Goal: Task Accomplishment & Management: Use online tool/utility

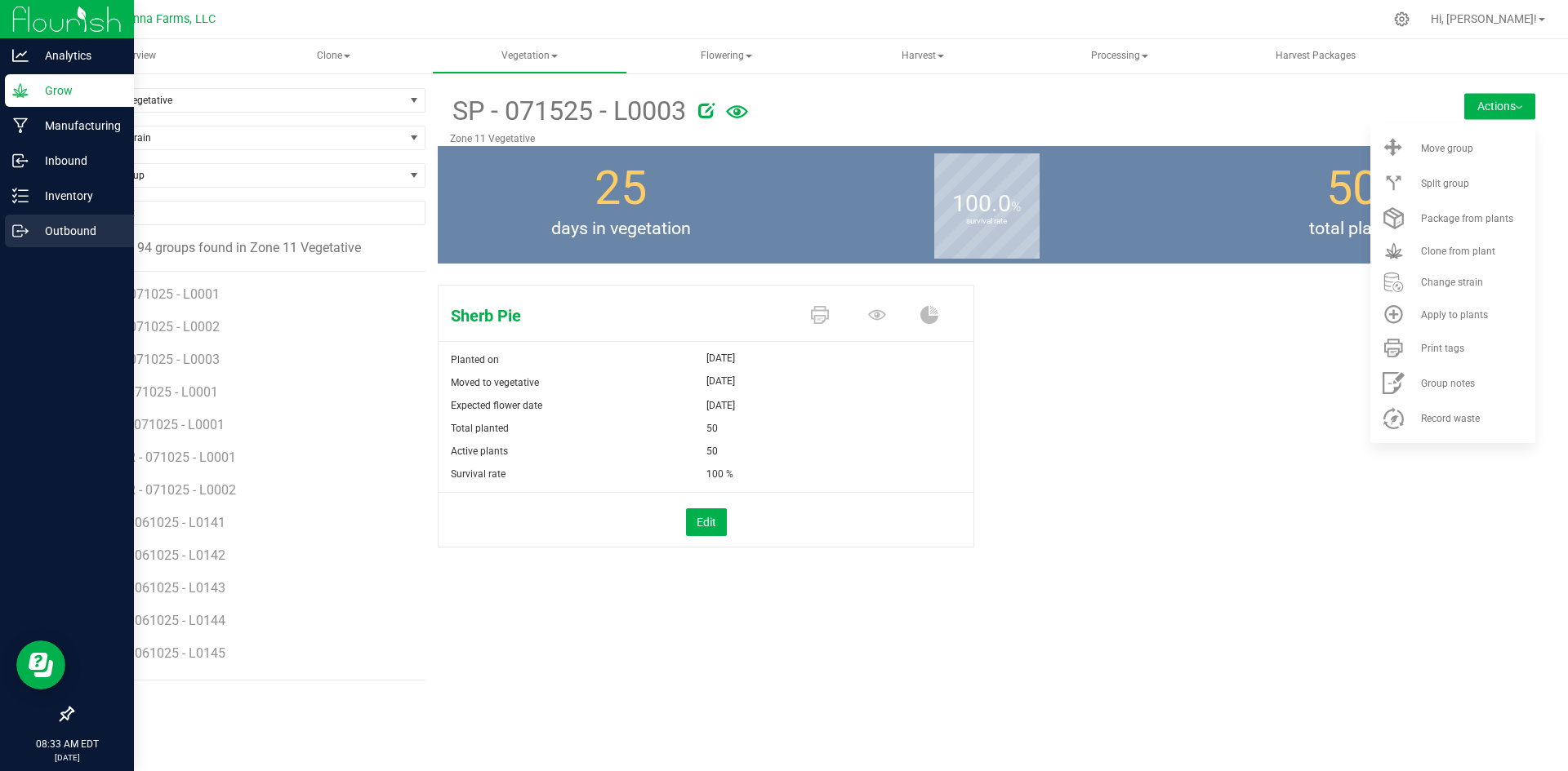
scroll to position [979, 0]
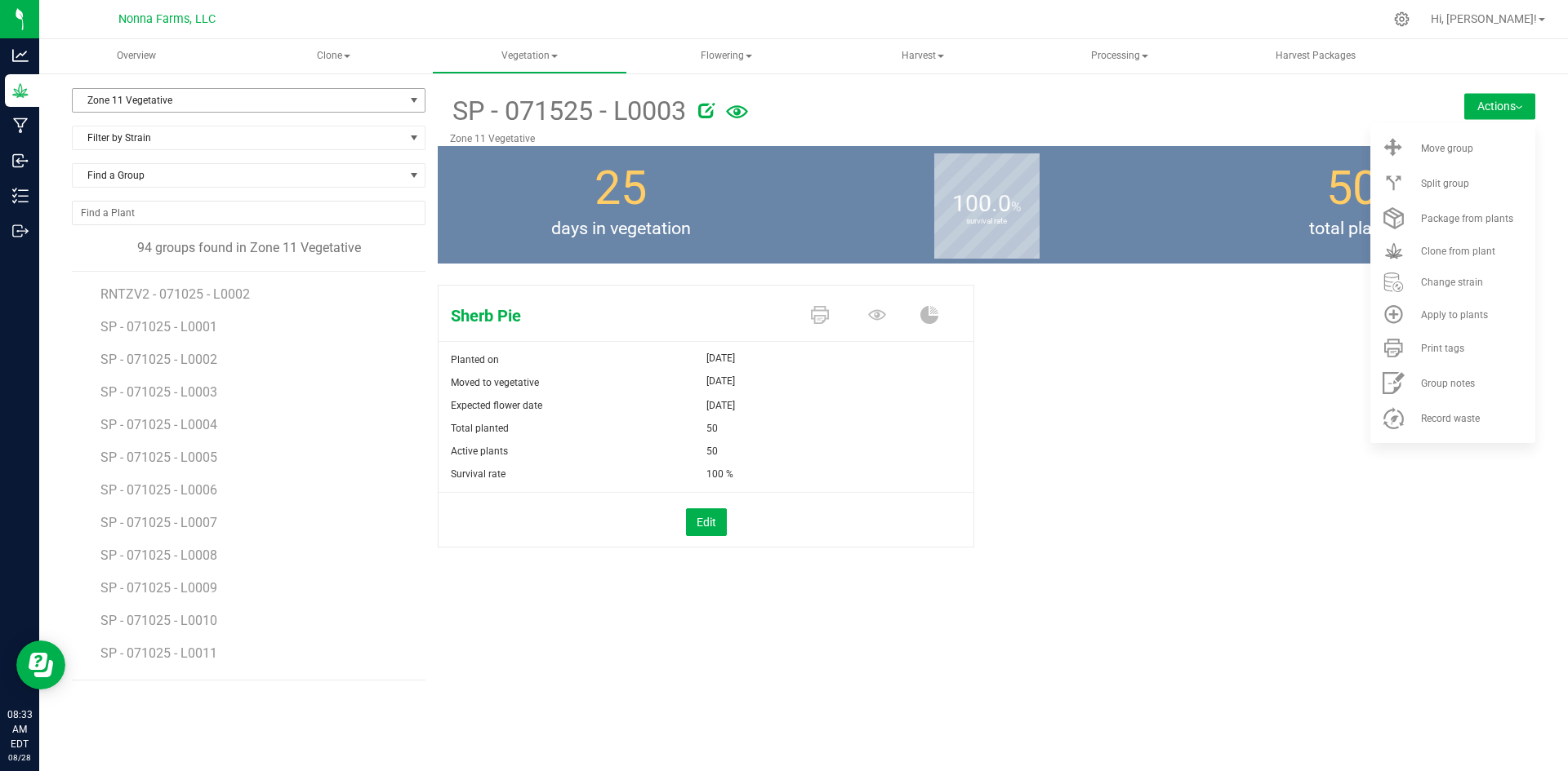
click at [201, 98] on span "Zone 11 Vegetative" at bounding box center [238, 100] width 331 height 23
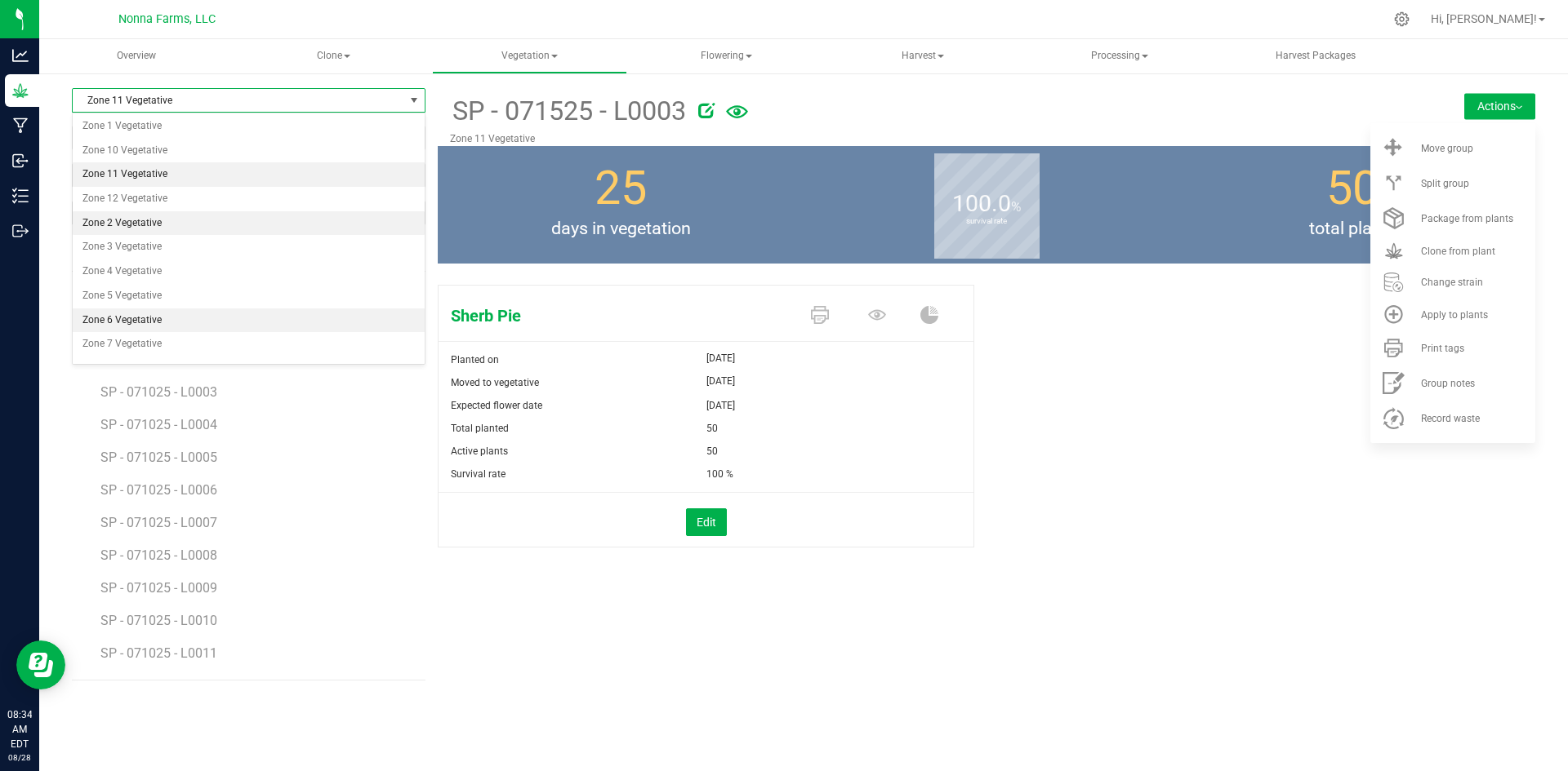
scroll to position [95, 0]
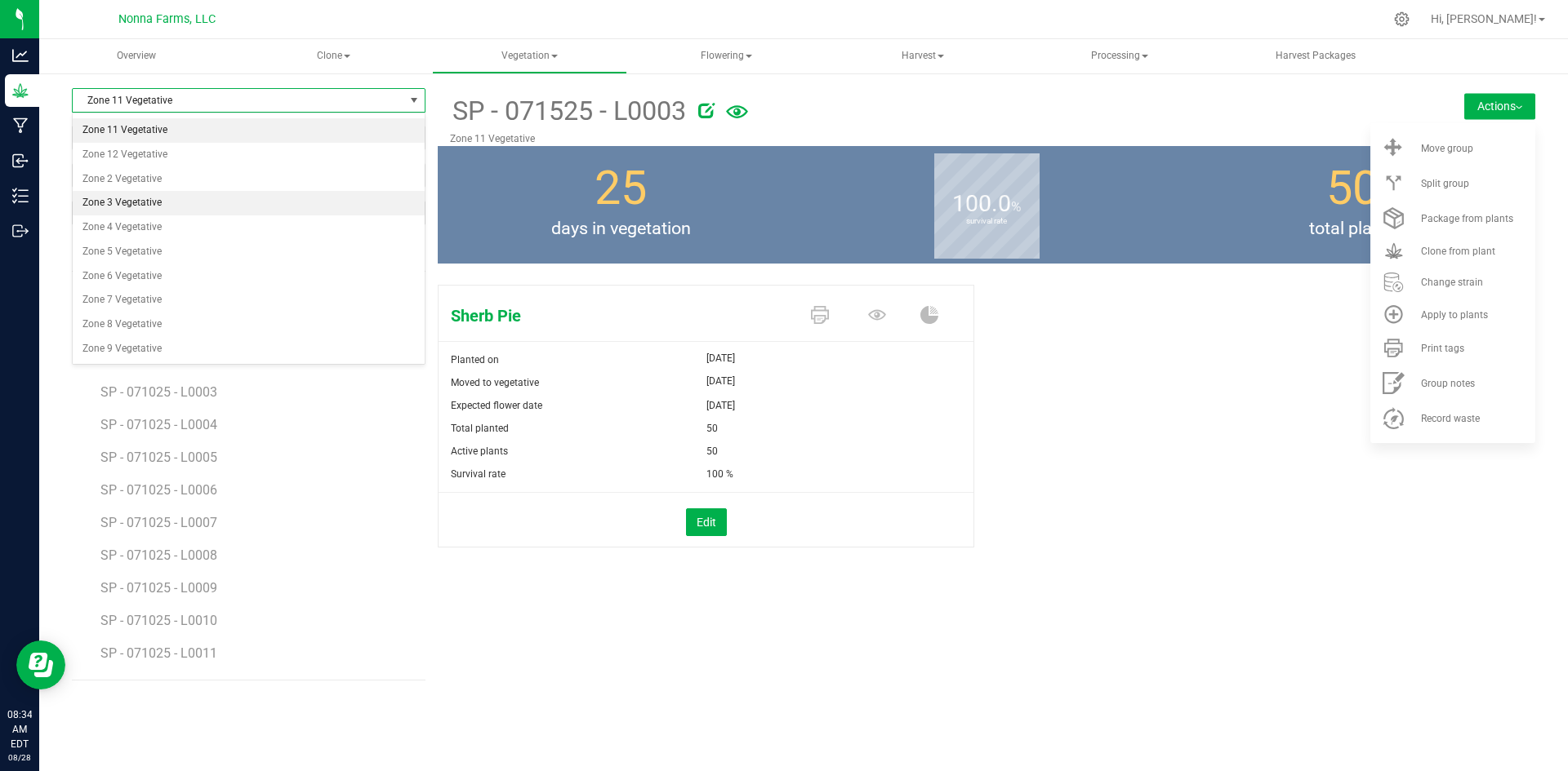
click at [160, 196] on li "Zone 3 Vegetative" at bounding box center [248, 203] width 352 height 24
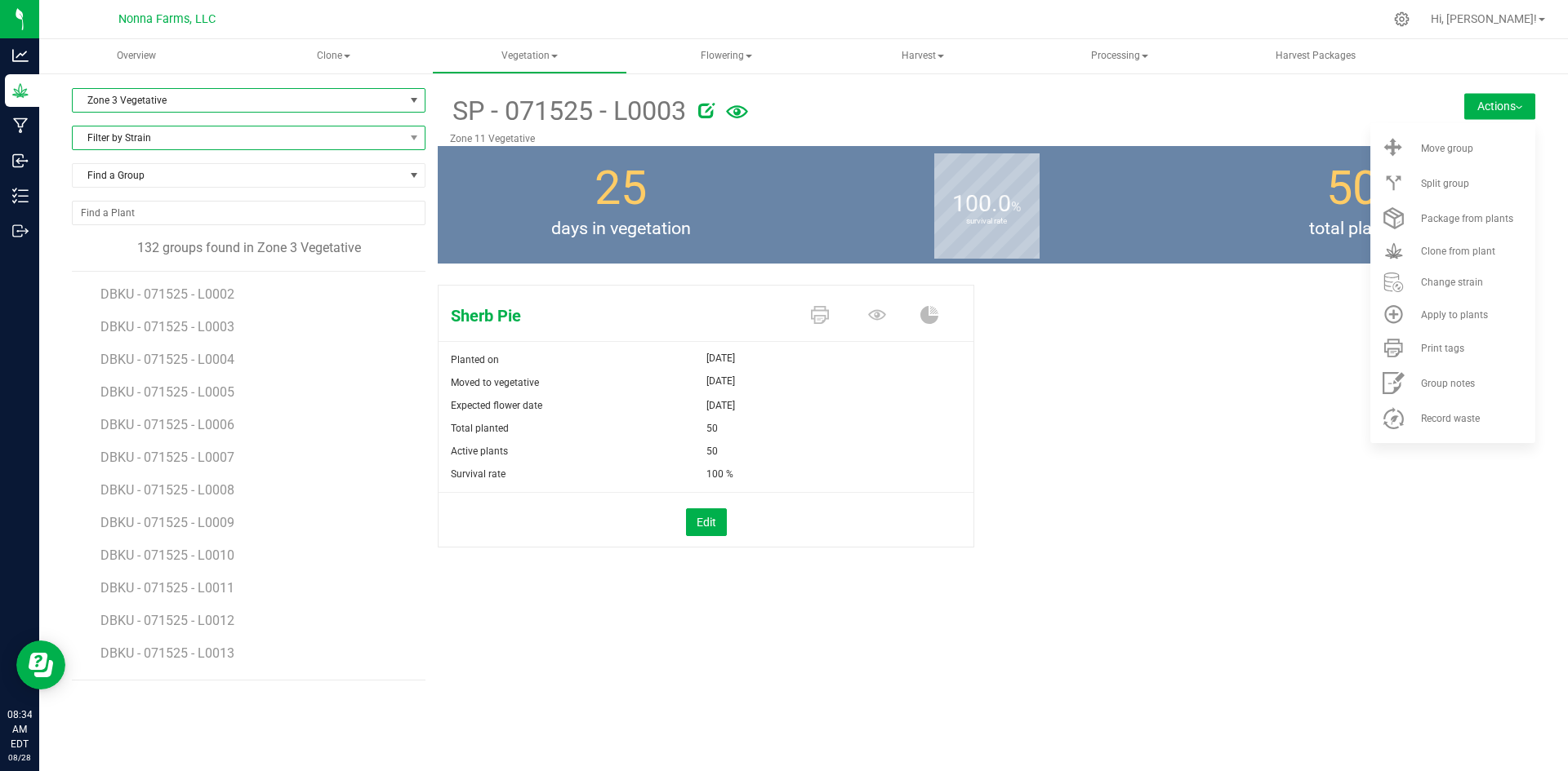
click at [149, 131] on span "Filter by Strain" at bounding box center [238, 138] width 331 height 23
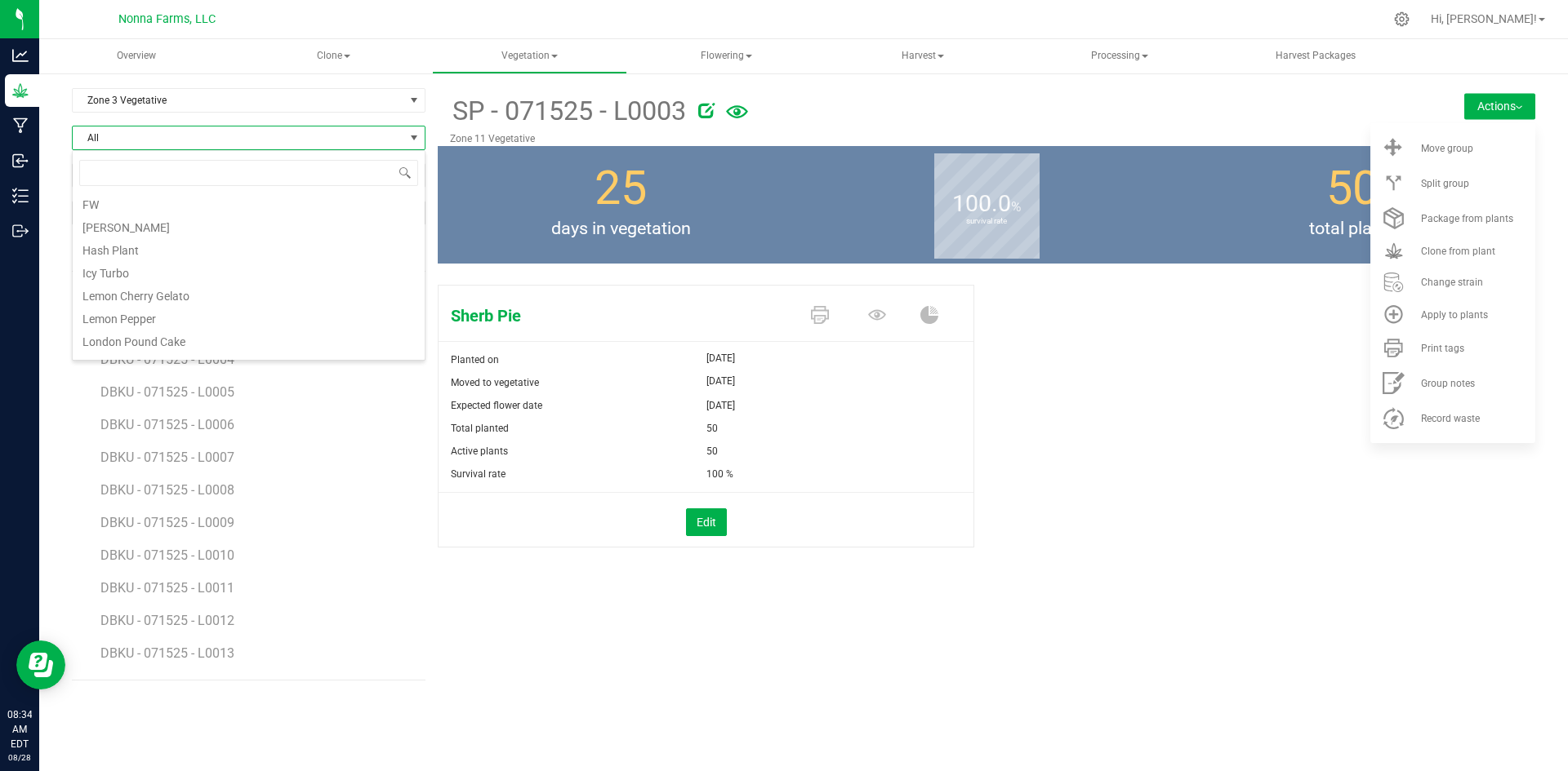
scroll to position [82, 0]
click at [153, 265] on li "Dragonberry Kush" at bounding box center [248, 261] width 352 height 23
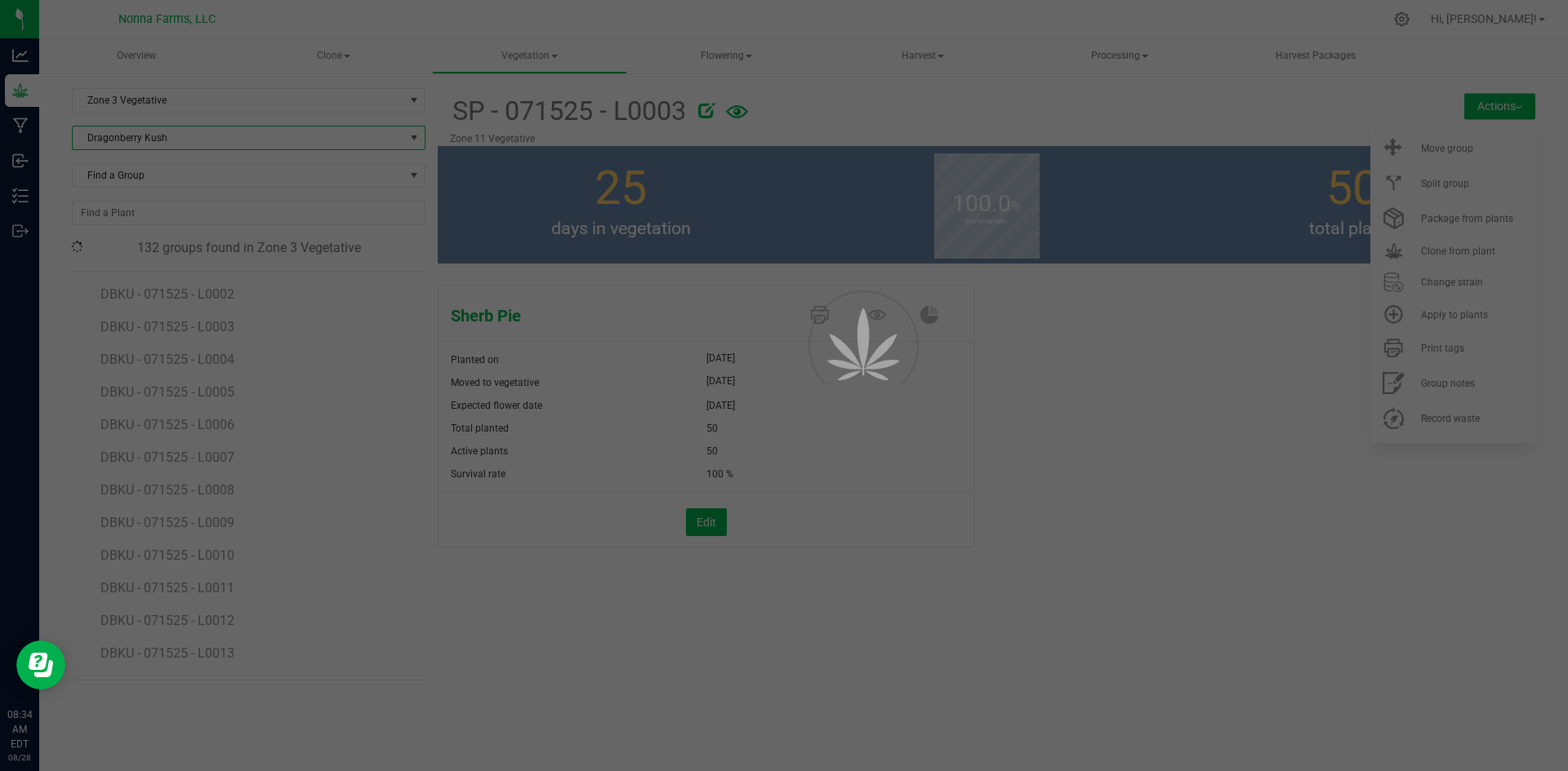
scroll to position [878, 0]
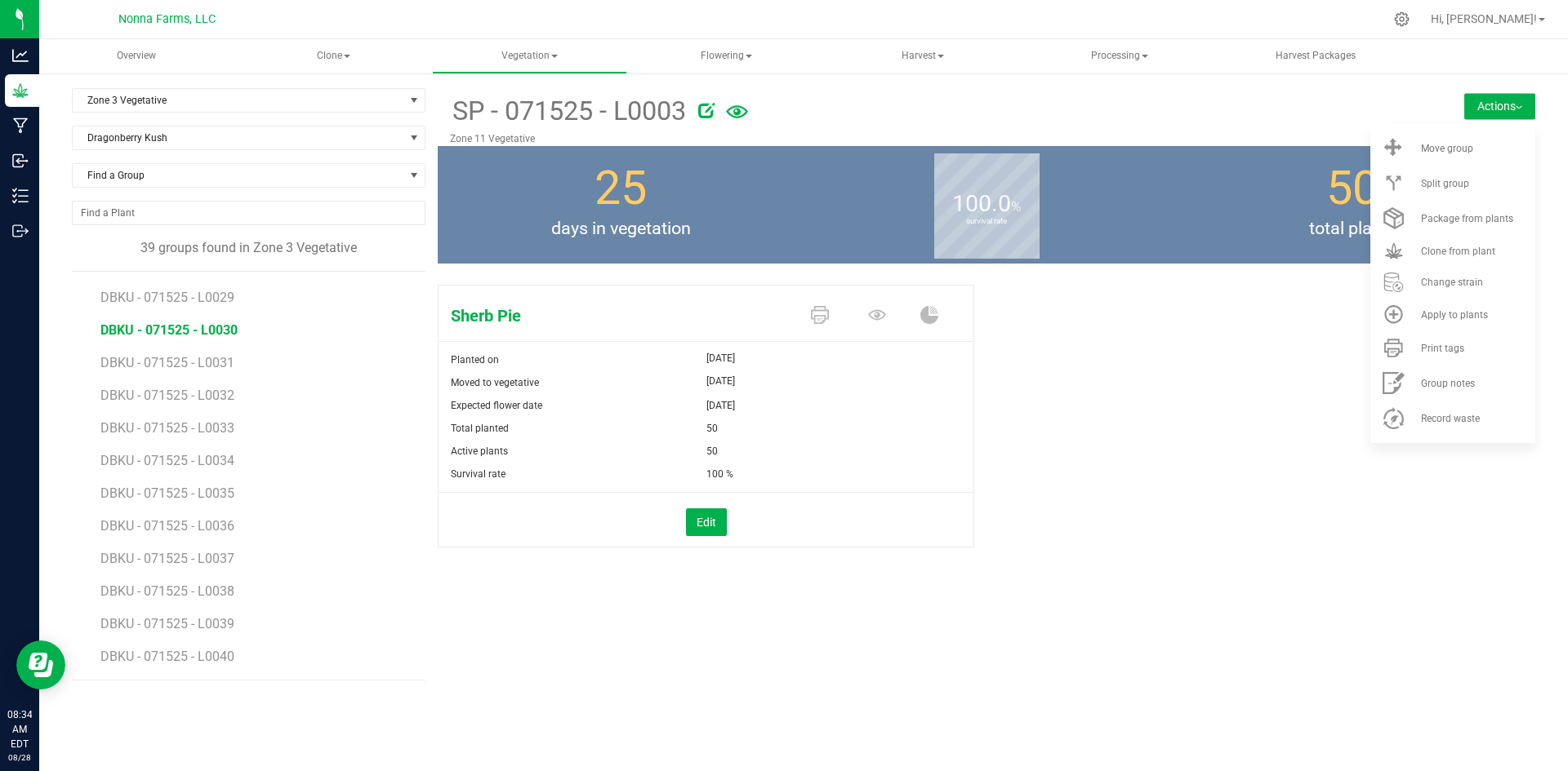
click at [214, 330] on span "DBKU - 071525 - L0030" at bounding box center [168, 330] width 137 height 16
click at [1297, 557] on div "Dragonberry Kush Planted on [DATE] Moved to vegetative [DATE] Expected flower d…" at bounding box center [986, 434] width 1097 height 310
click at [1234, 486] on div "Dragonberry Kush Planted on [DATE] Moved to vegetative [DATE] Expected flower d…" at bounding box center [986, 434] width 1097 height 310
click at [1508, 110] on button "Actions" at bounding box center [1500, 106] width 71 height 26
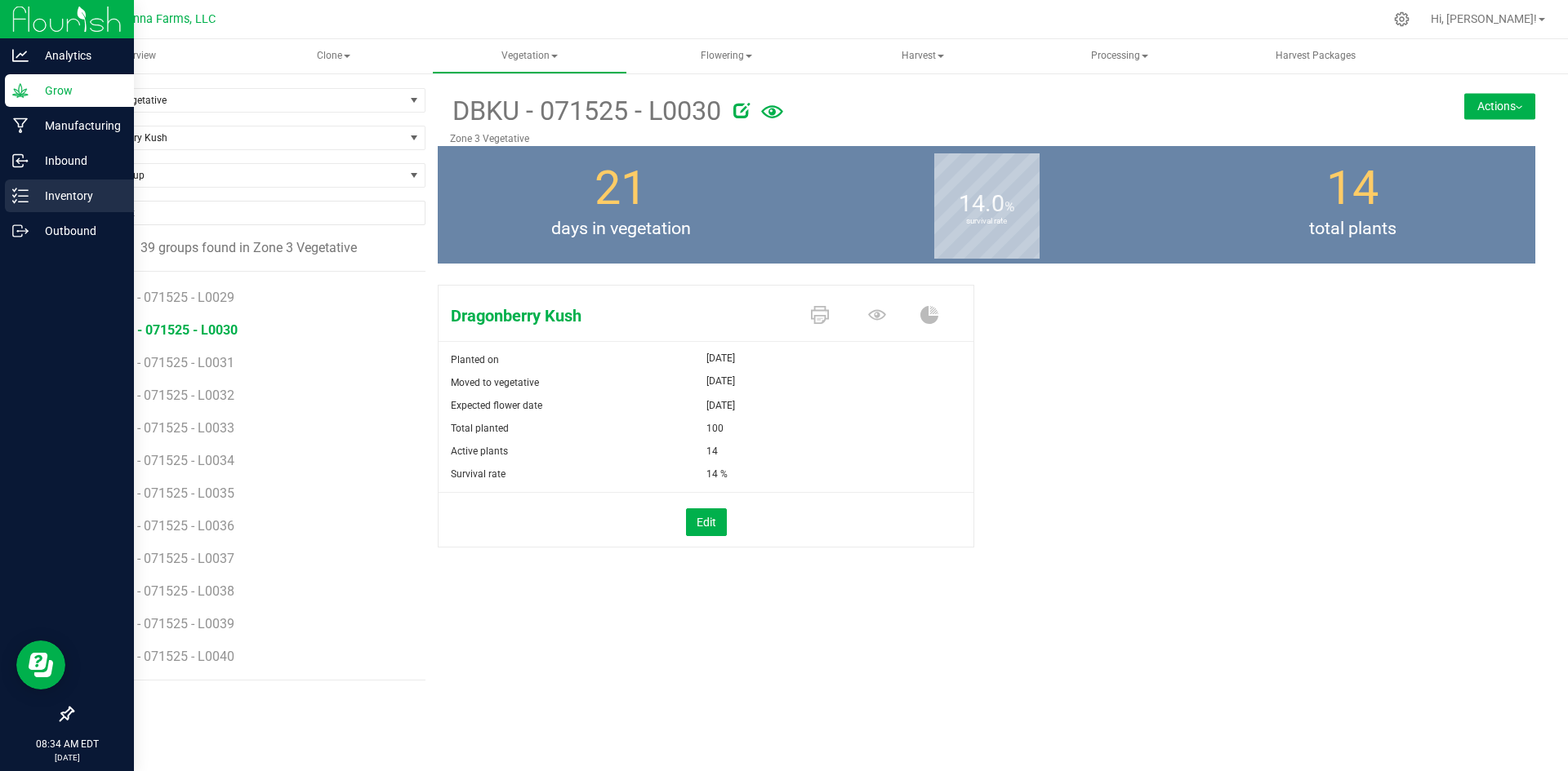
click at [69, 193] on p "Inventory" at bounding box center [78, 196] width 98 height 19
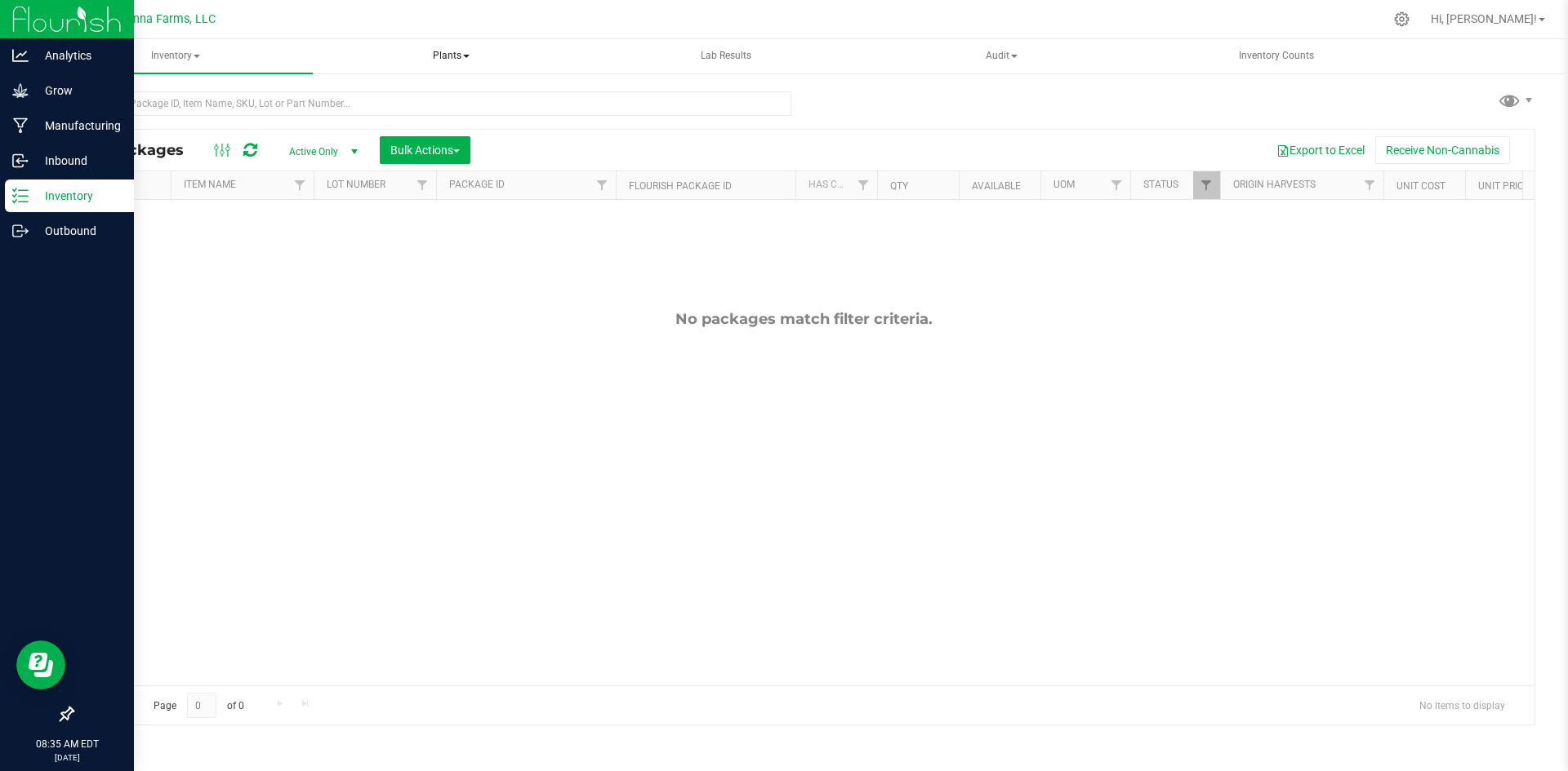
click at [454, 62] on span "Plants" at bounding box center [451, 56] width 272 height 32
click at [380, 91] on span "All plants" at bounding box center [384, 98] width 94 height 14
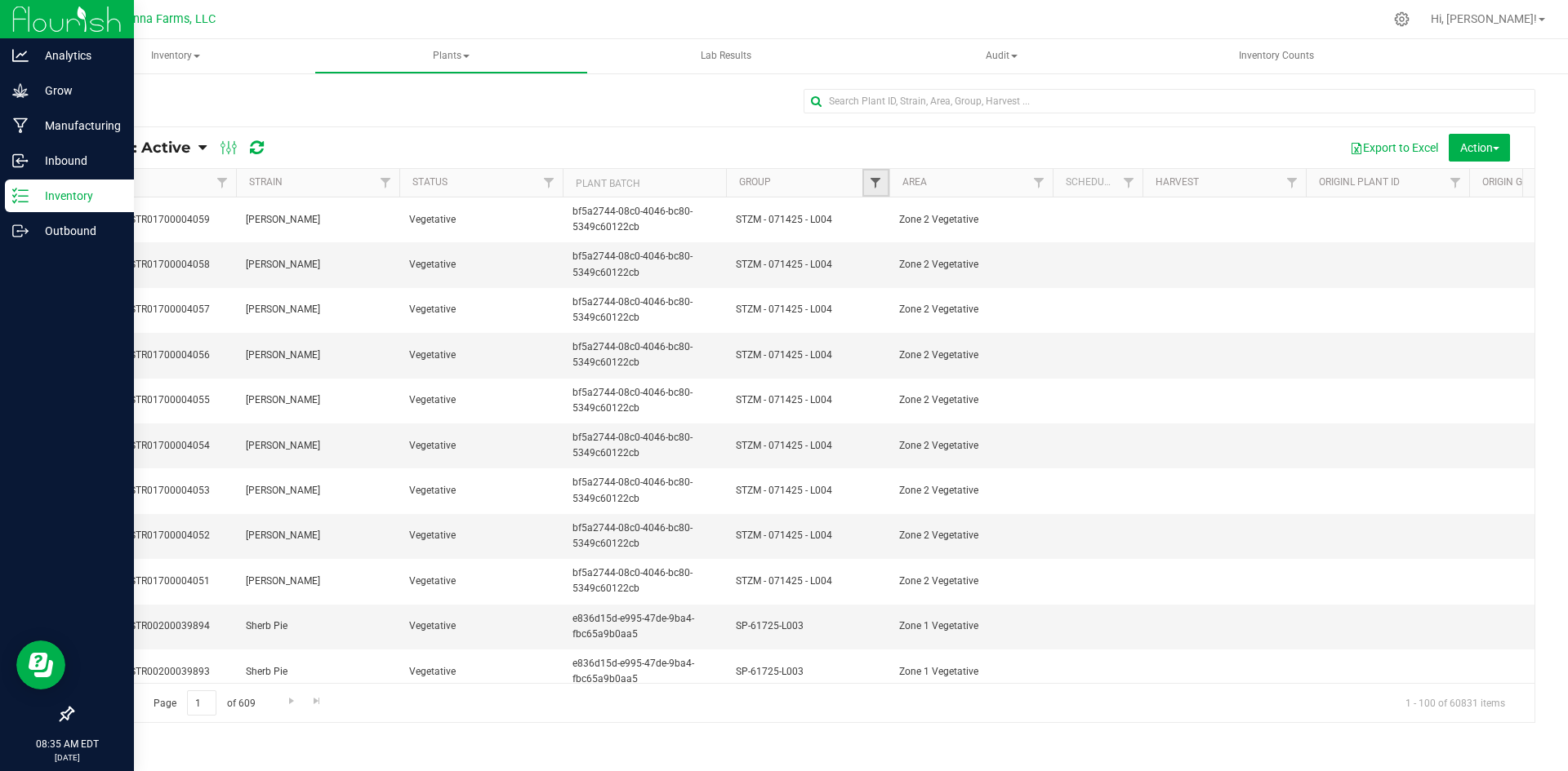
click at [873, 186] on span "Filter" at bounding box center [875, 182] width 13 height 13
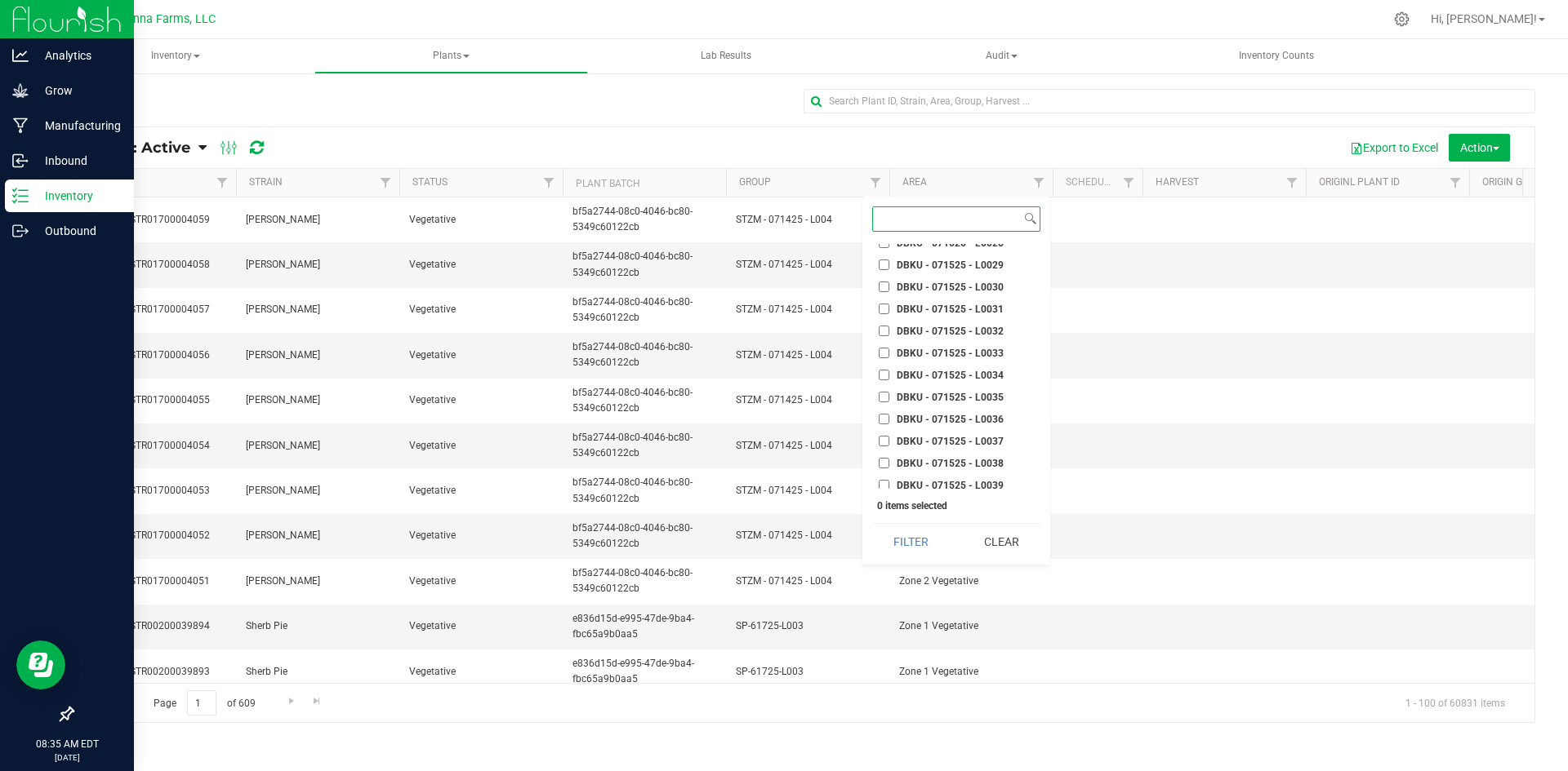
scroll to position [8408, 0]
click at [884, 314] on input "DBKU - 071525 - L0030" at bounding box center [884, 308] width 10 height 10
checkbox input "true"
click at [903, 545] on button "Filter" at bounding box center [912, 542] width 78 height 36
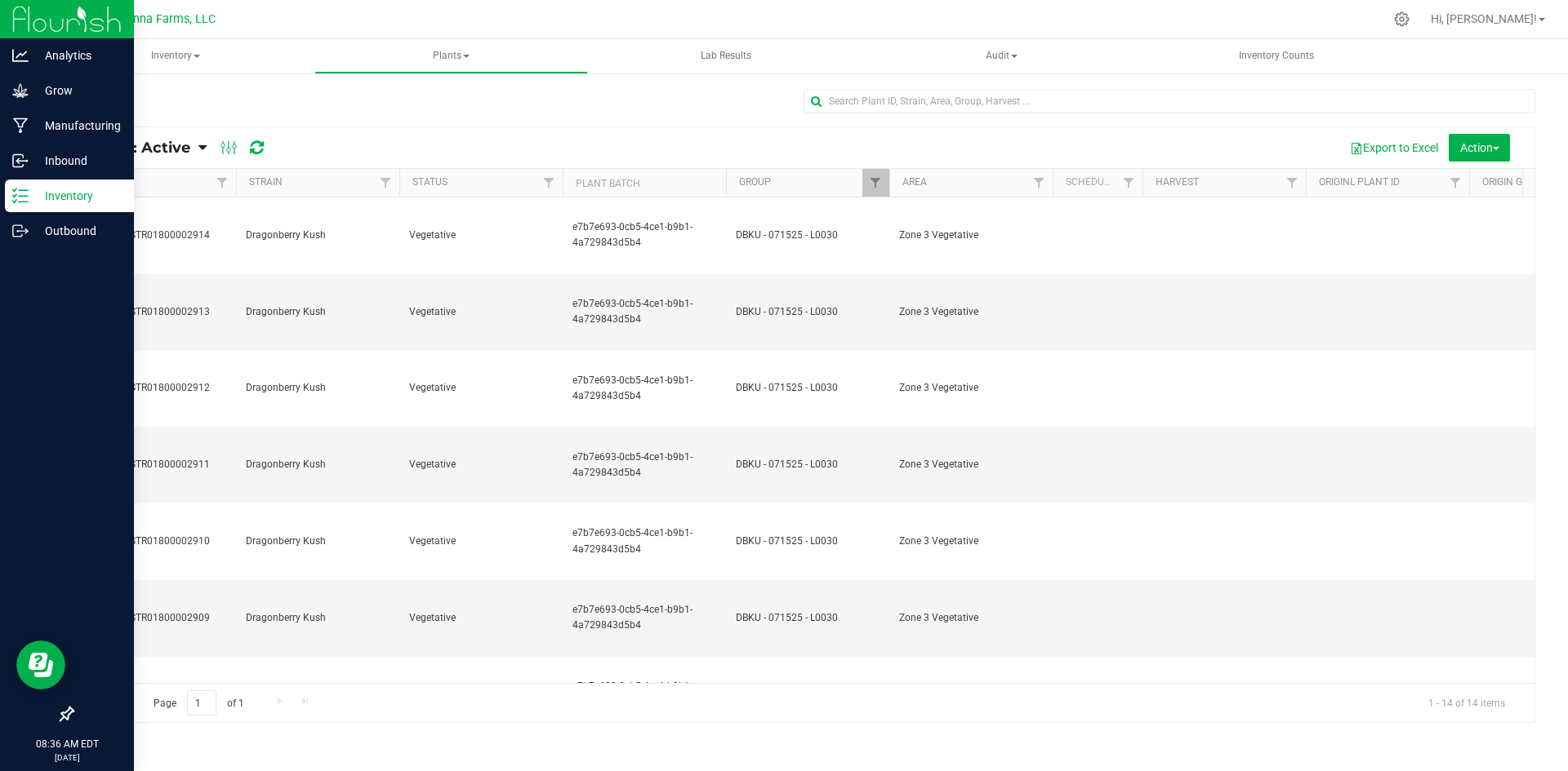
click at [201, 145] on icon at bounding box center [202, 147] width 8 height 15
click at [126, 247] on span "Plants: Dead" at bounding box center [130, 247] width 67 height 14
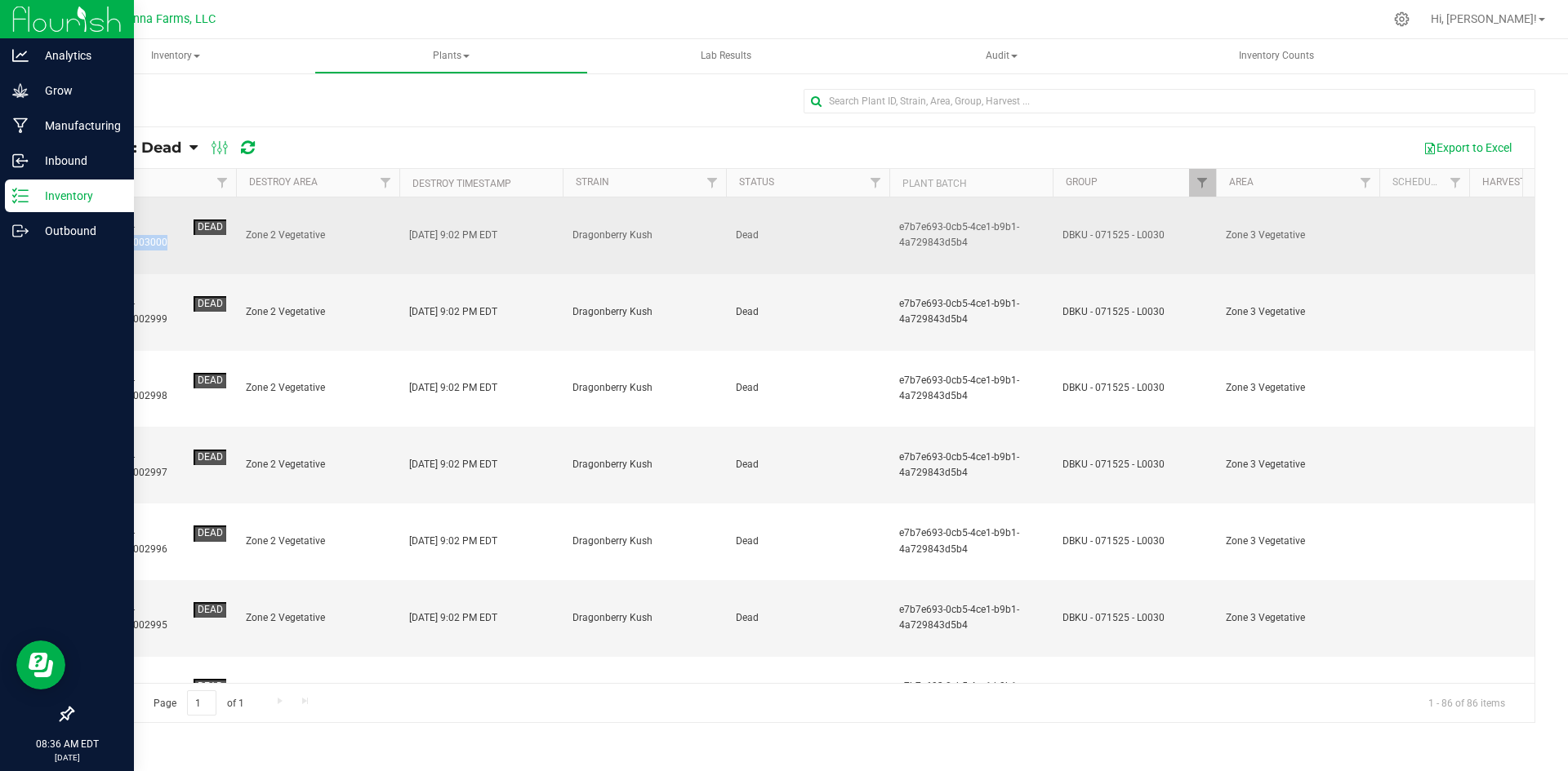
drag, startPoint x: 133, startPoint y: 224, endPoint x: 133, endPoint y: 237, distance: 13.0
click at [133, 237] on td "NYNNFCT-STR01800003000 Dead" at bounding box center [153, 236] width 163 height 77
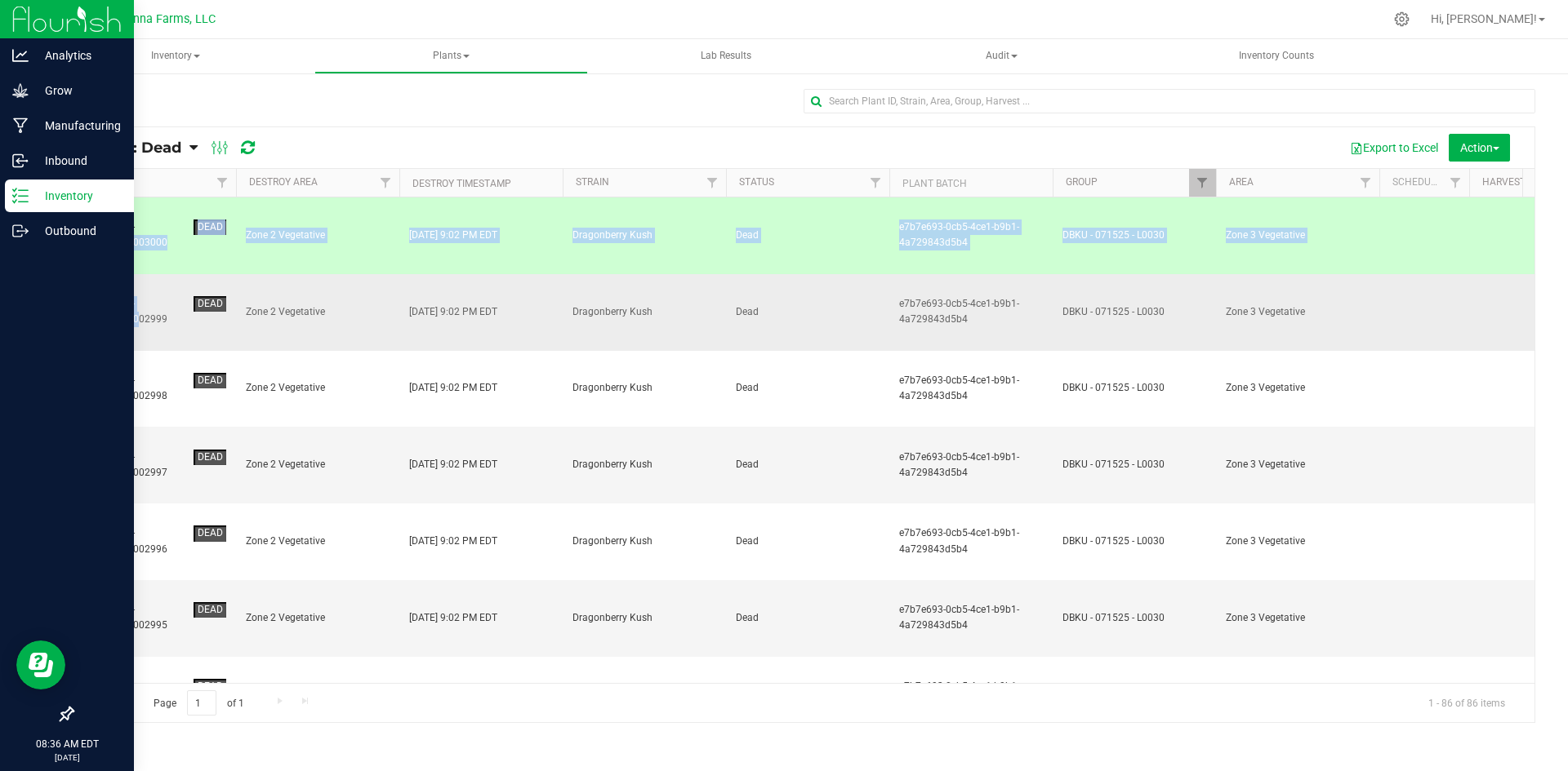
click at [139, 296] on div "NYNNFCT-STR01800002999" at bounding box center [137, 312] width 100 height 31
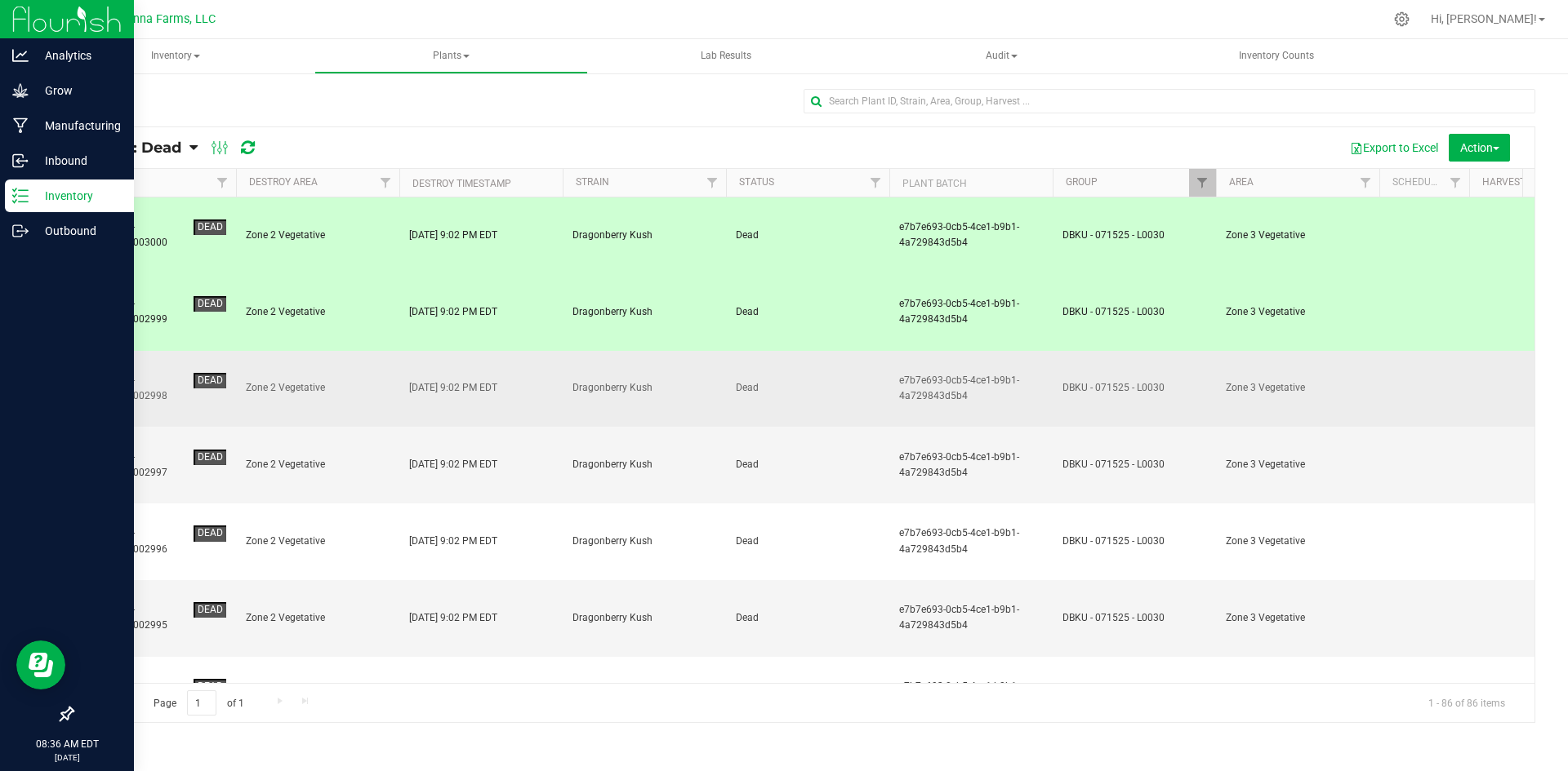
click at [146, 373] on div "NYNNFCT-STR01800002998" at bounding box center [137, 389] width 100 height 31
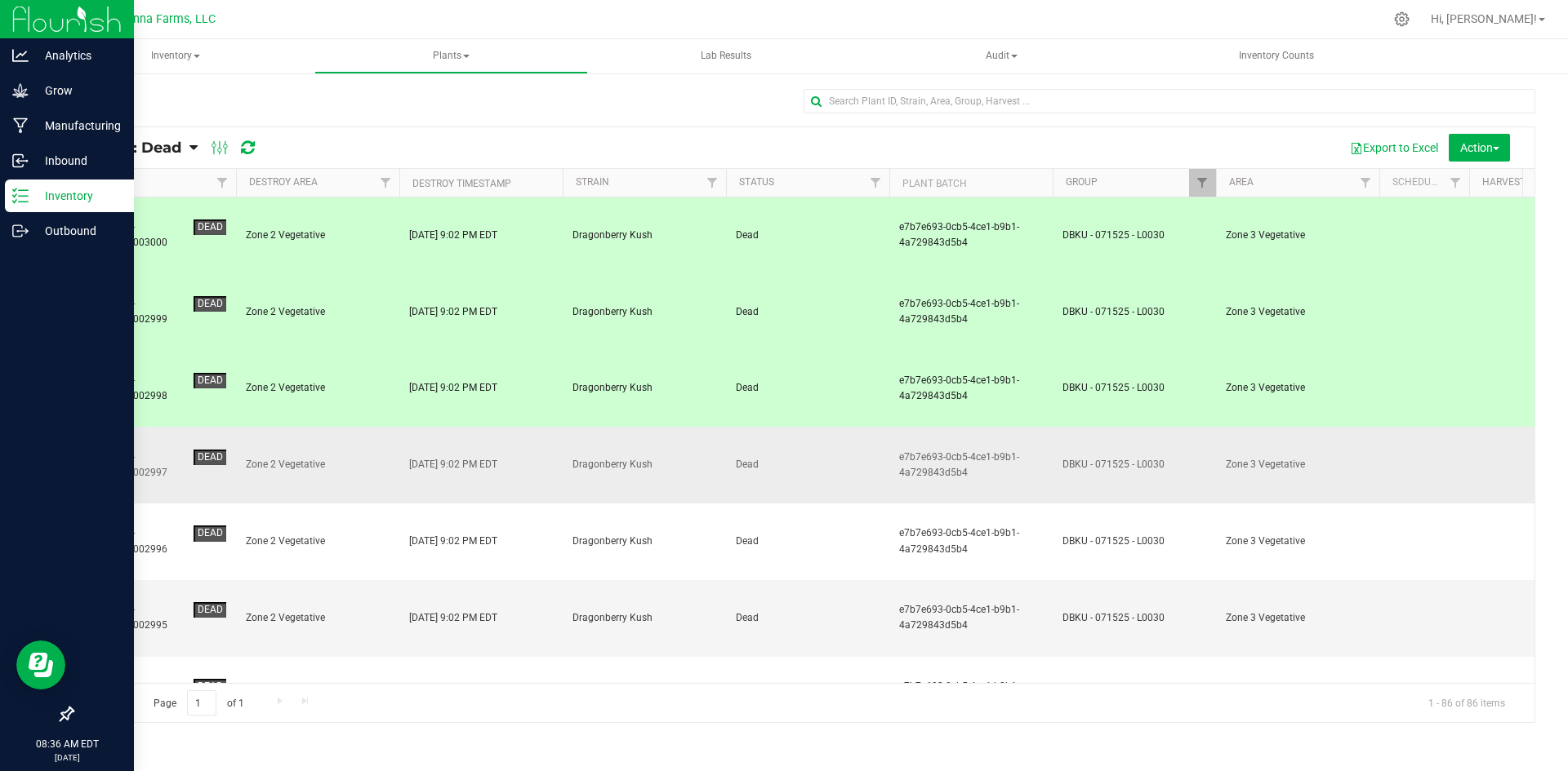
click at [166, 450] on div "NYNNFCT-STR01800002997" at bounding box center [137, 465] width 100 height 31
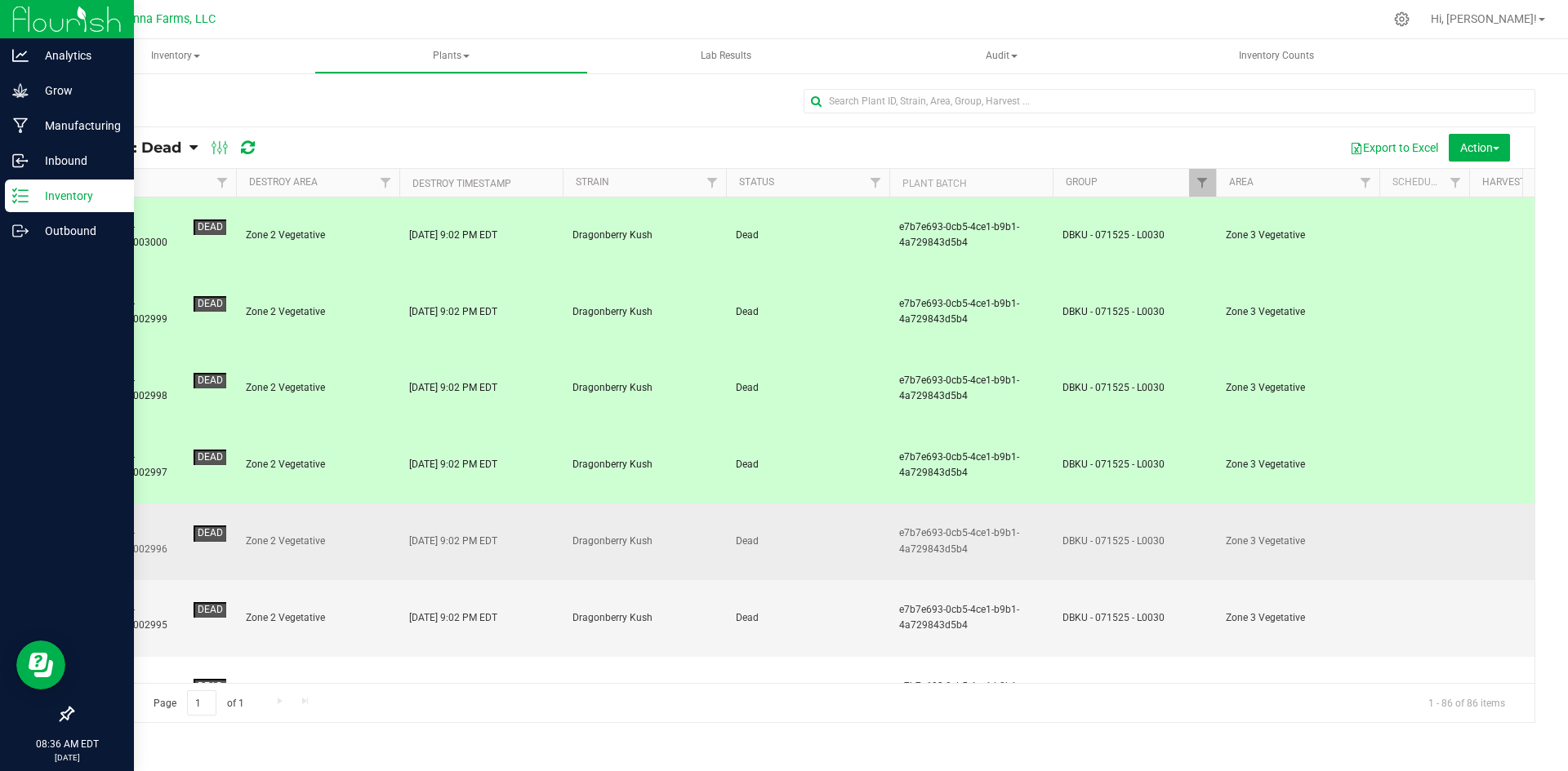
click at [171, 525] on div "NYNNFCT-STR01800002996" at bounding box center [137, 541] width 100 height 31
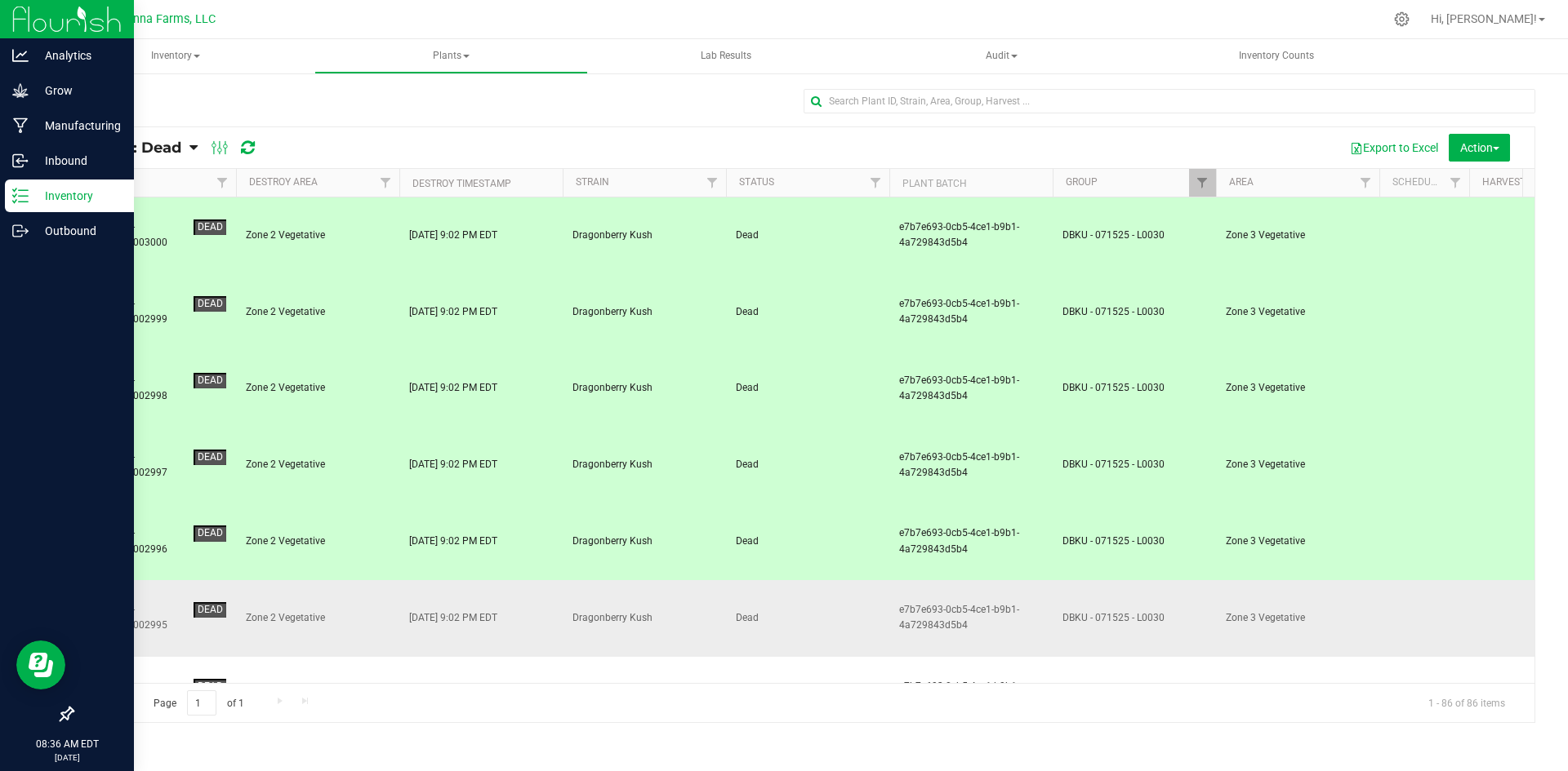
click at [137, 603] on div "NYNNFCT-STR01800002995" at bounding box center [137, 619] width 100 height 31
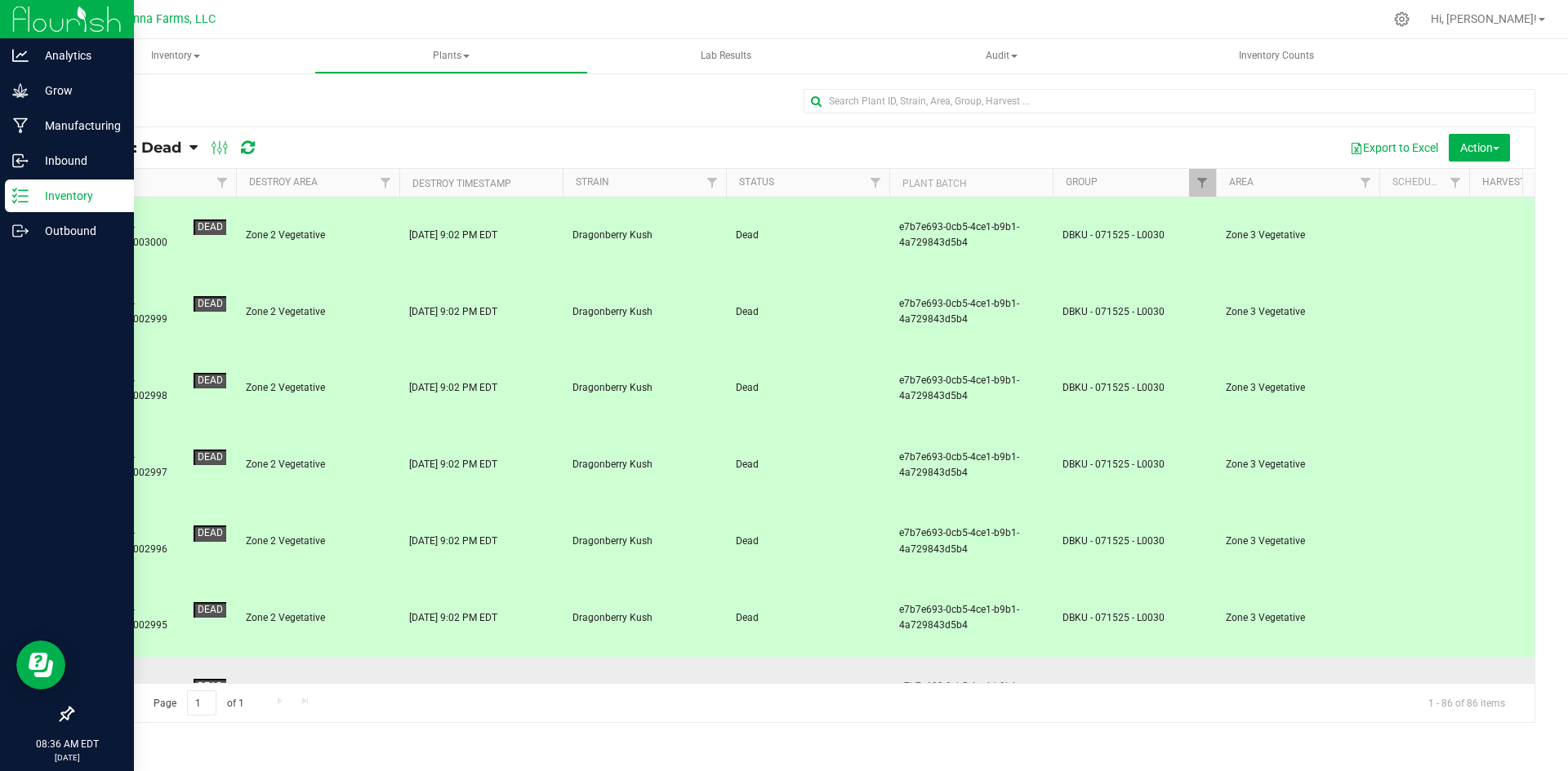
click at [146, 680] on div "NYNNFCT-STR01800002994" at bounding box center [137, 695] width 100 height 31
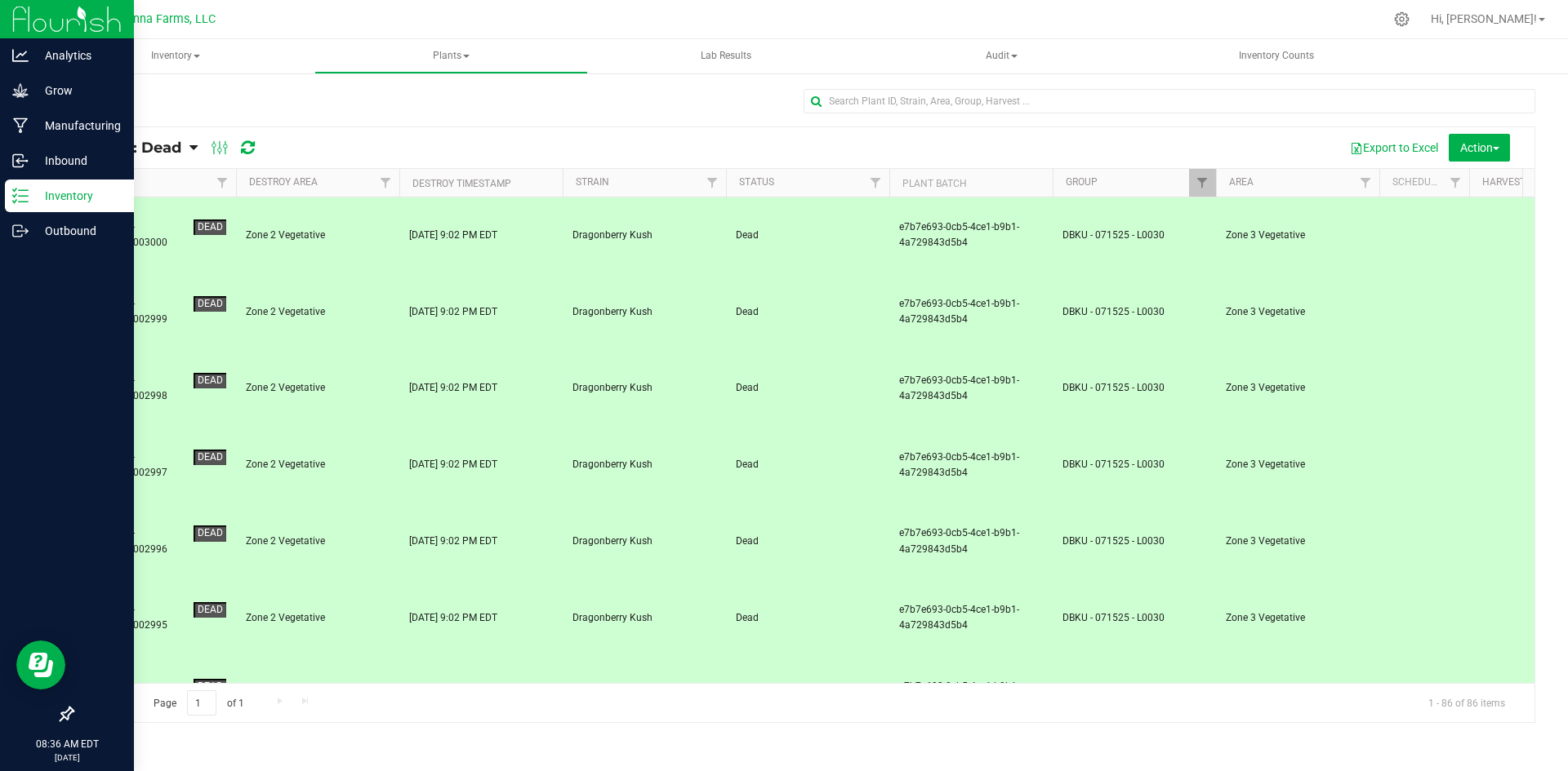
click at [152, 756] on div "NYNNFCT-STR01800002993" at bounding box center [137, 772] width 100 height 31
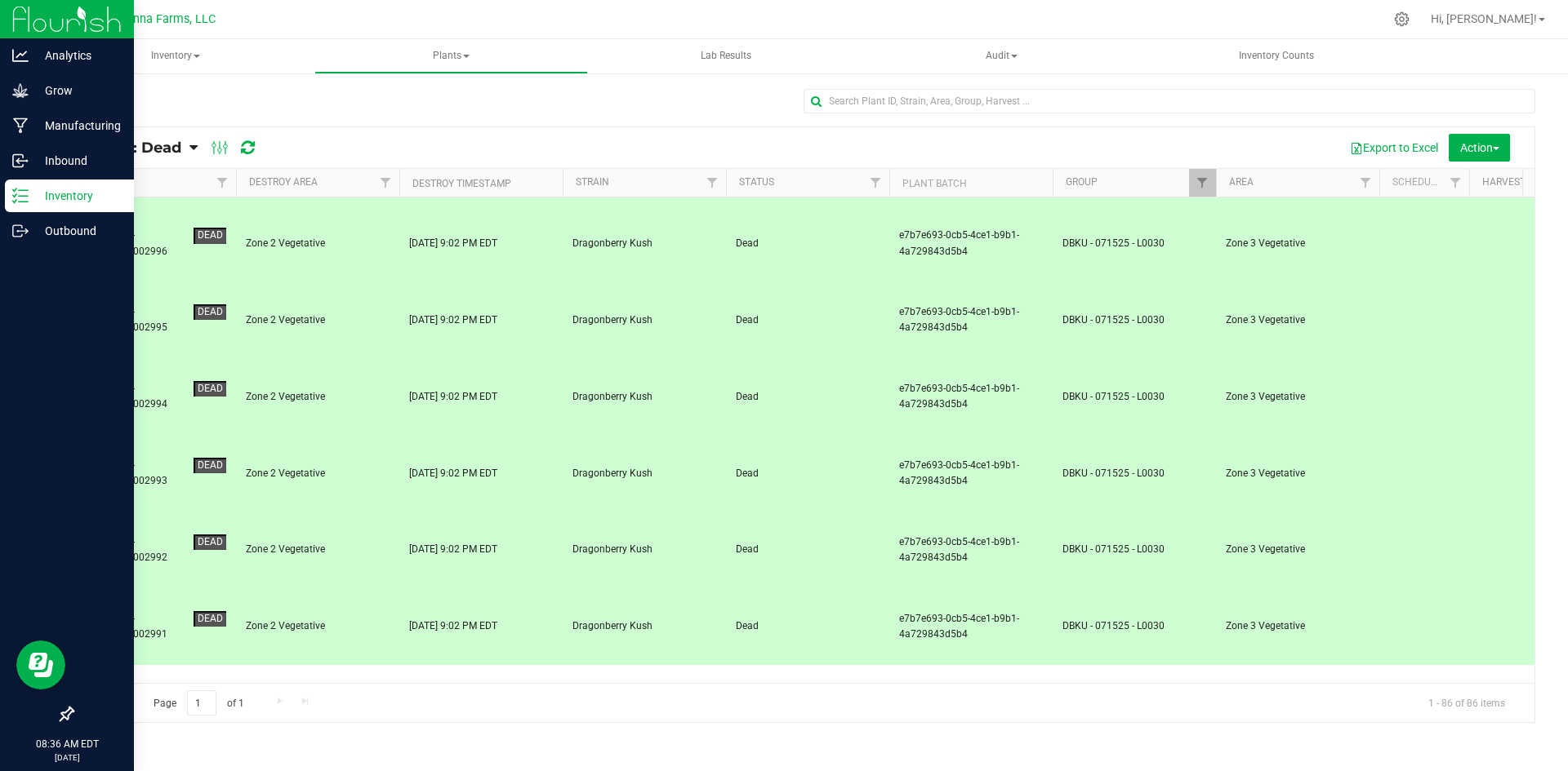
scroll to position [327, 0]
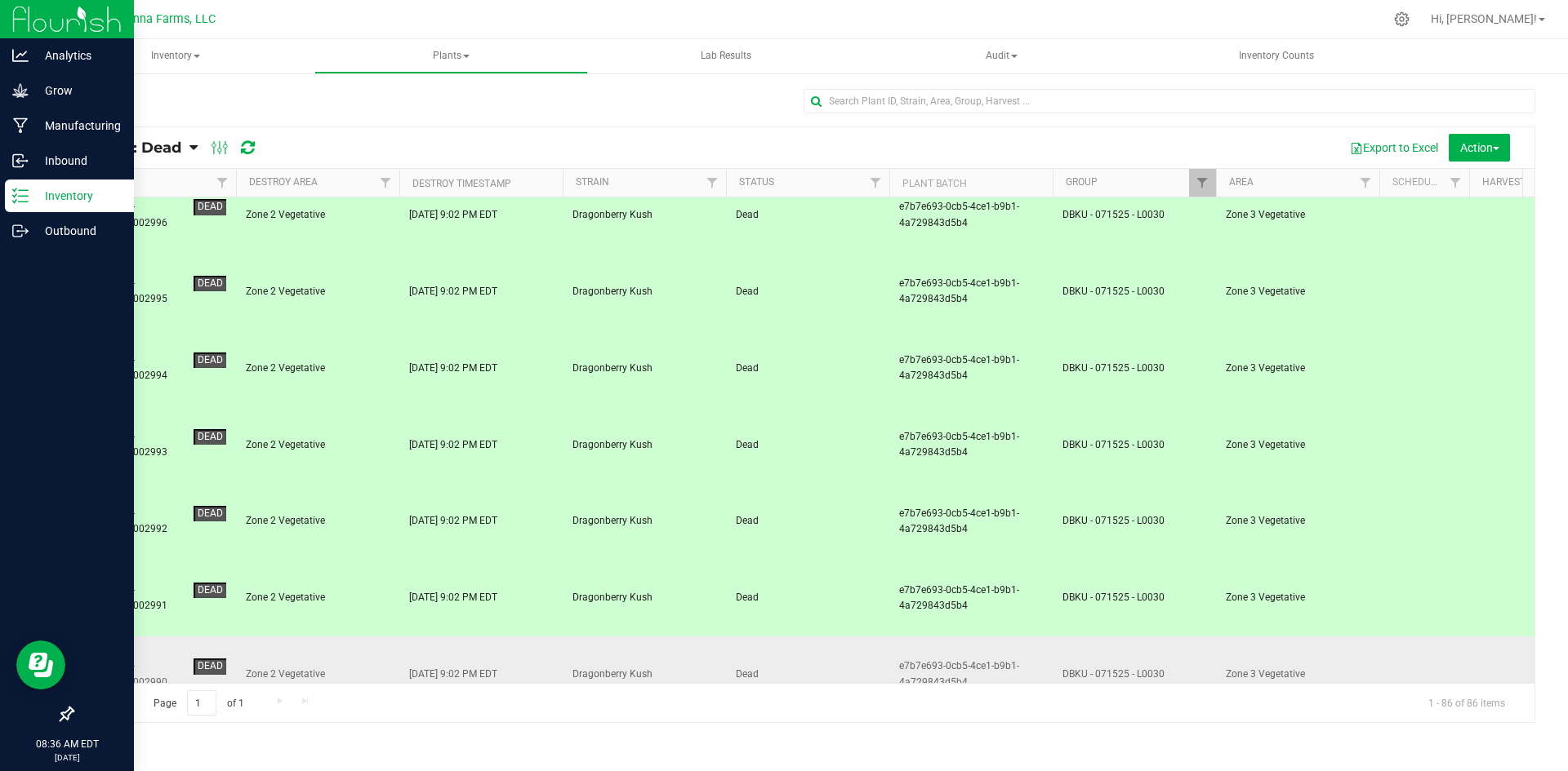
click at [157, 659] on div "NYNNFCT-STR01800002990" at bounding box center [137, 674] width 100 height 31
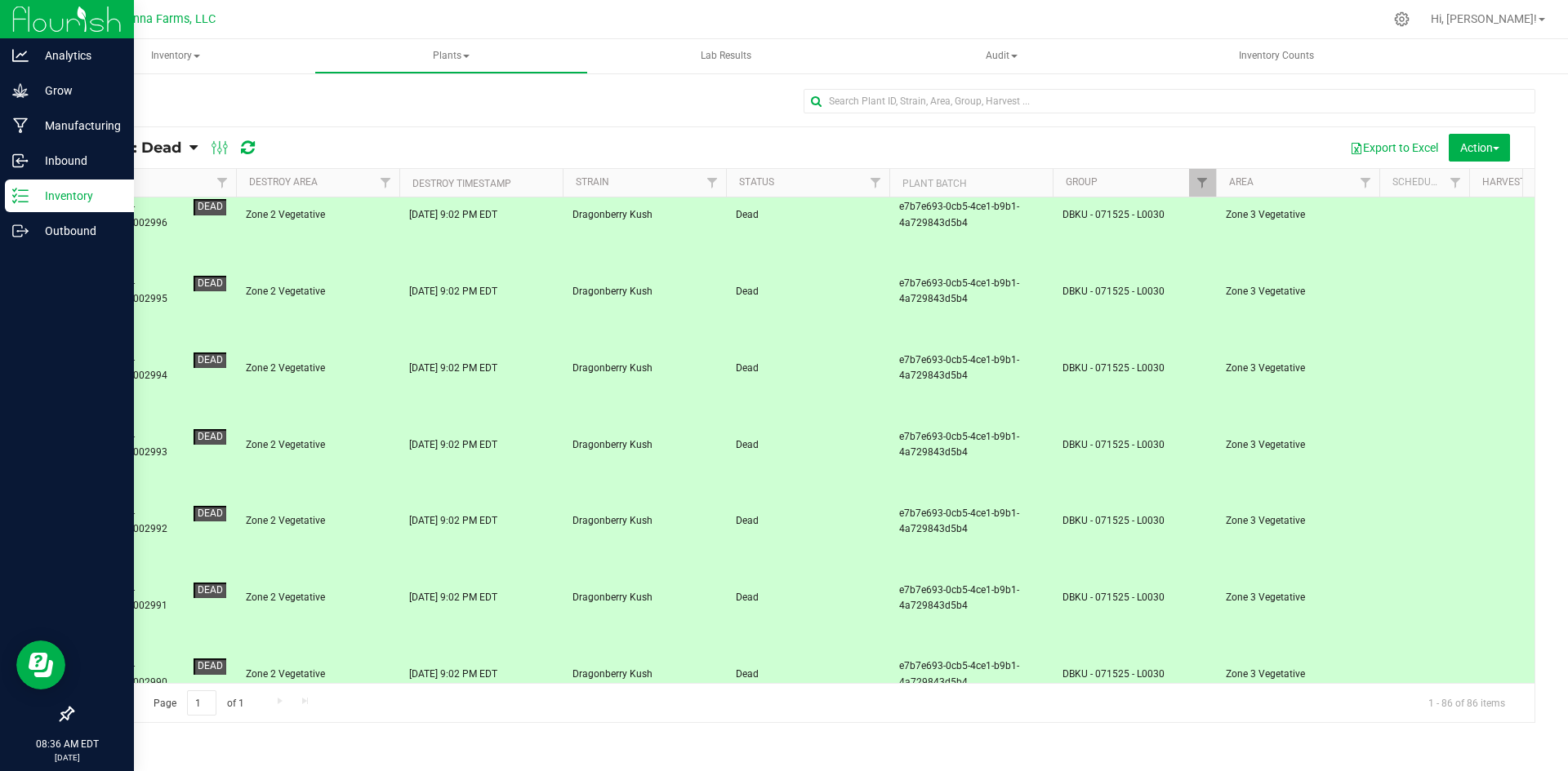
click at [160, 735] on div "NYNNFCT-STR01800002989" at bounding box center [137, 751] width 100 height 31
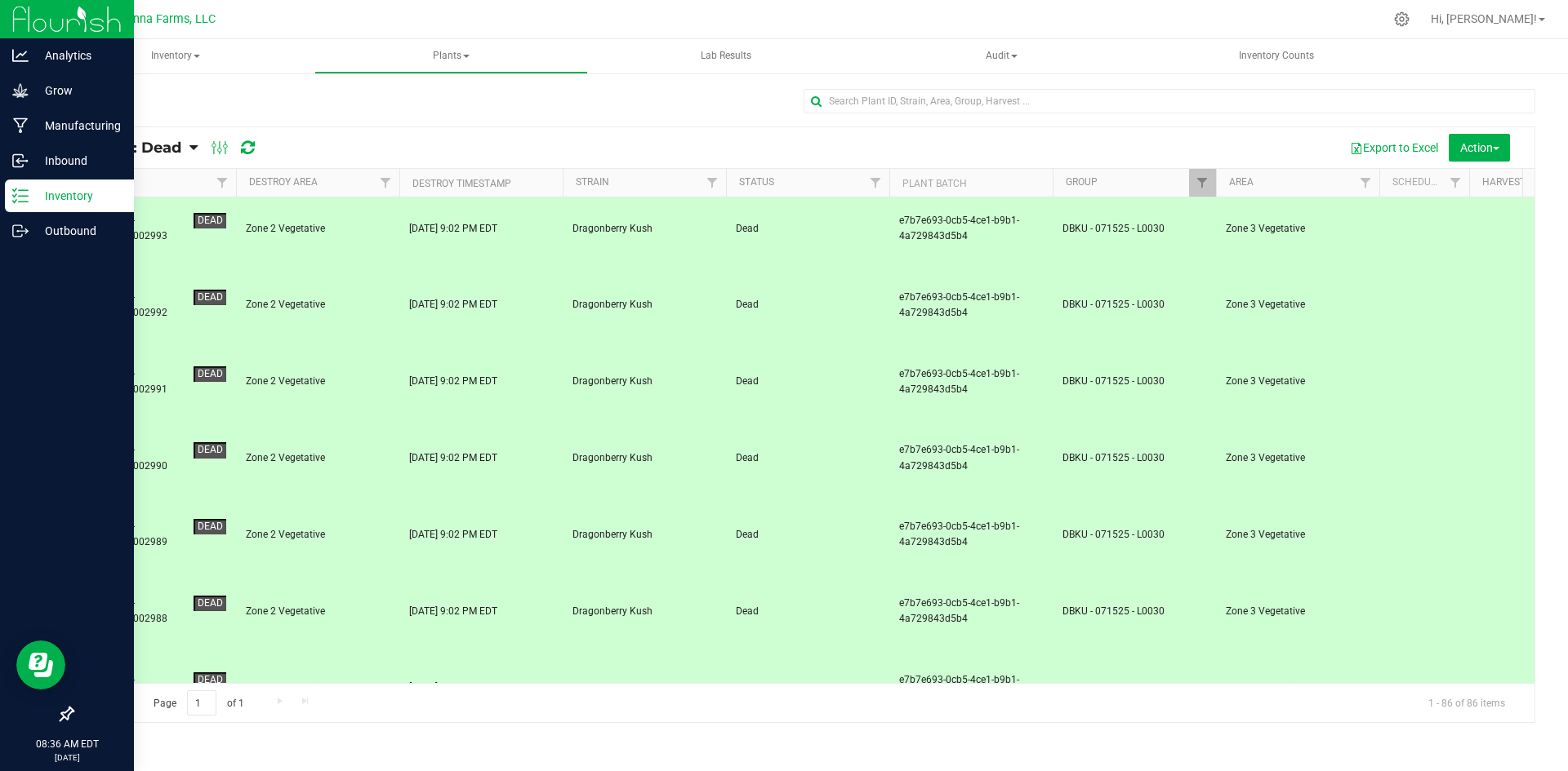
scroll to position [571, 0]
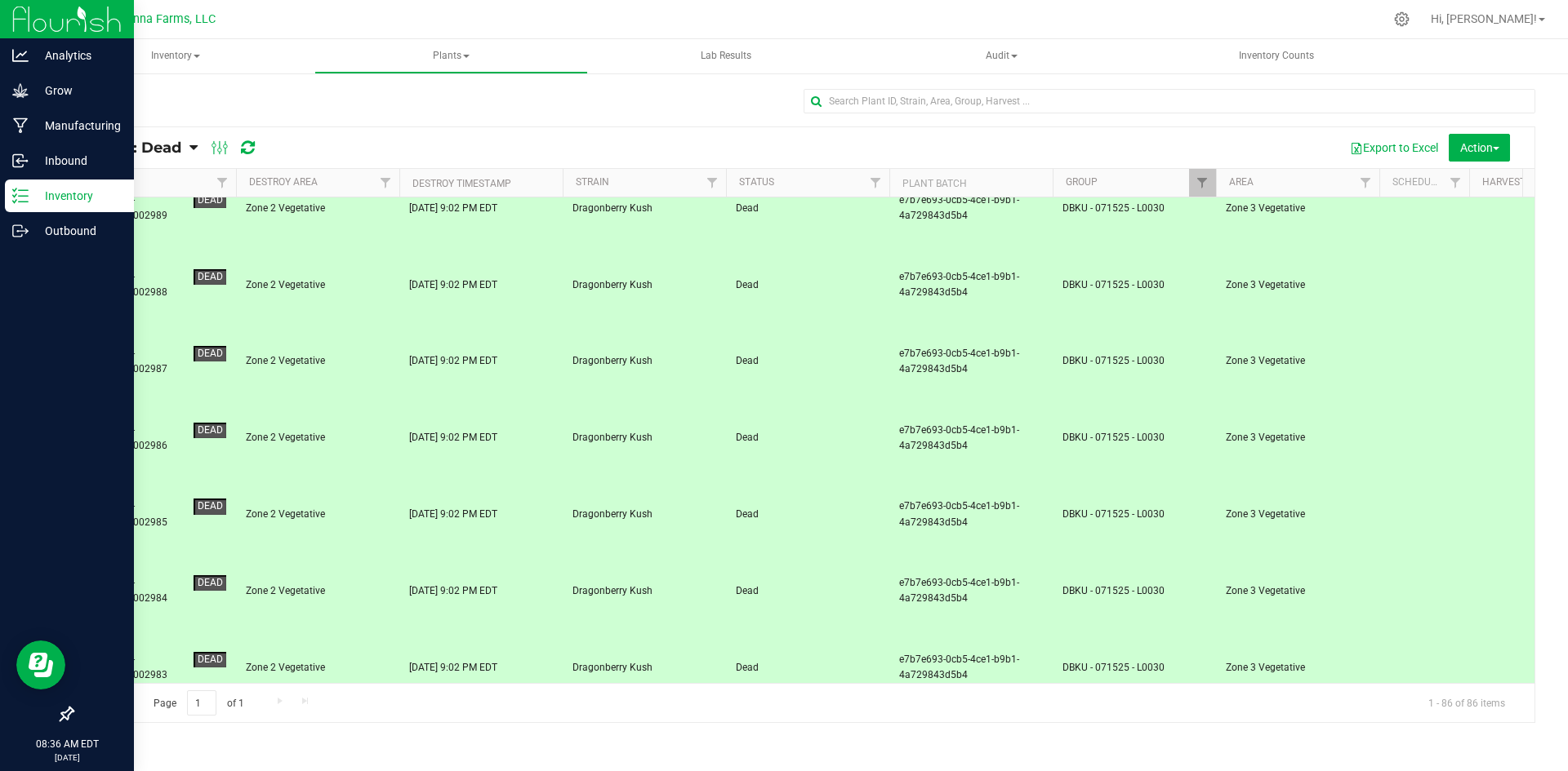
scroll to position [898, 0]
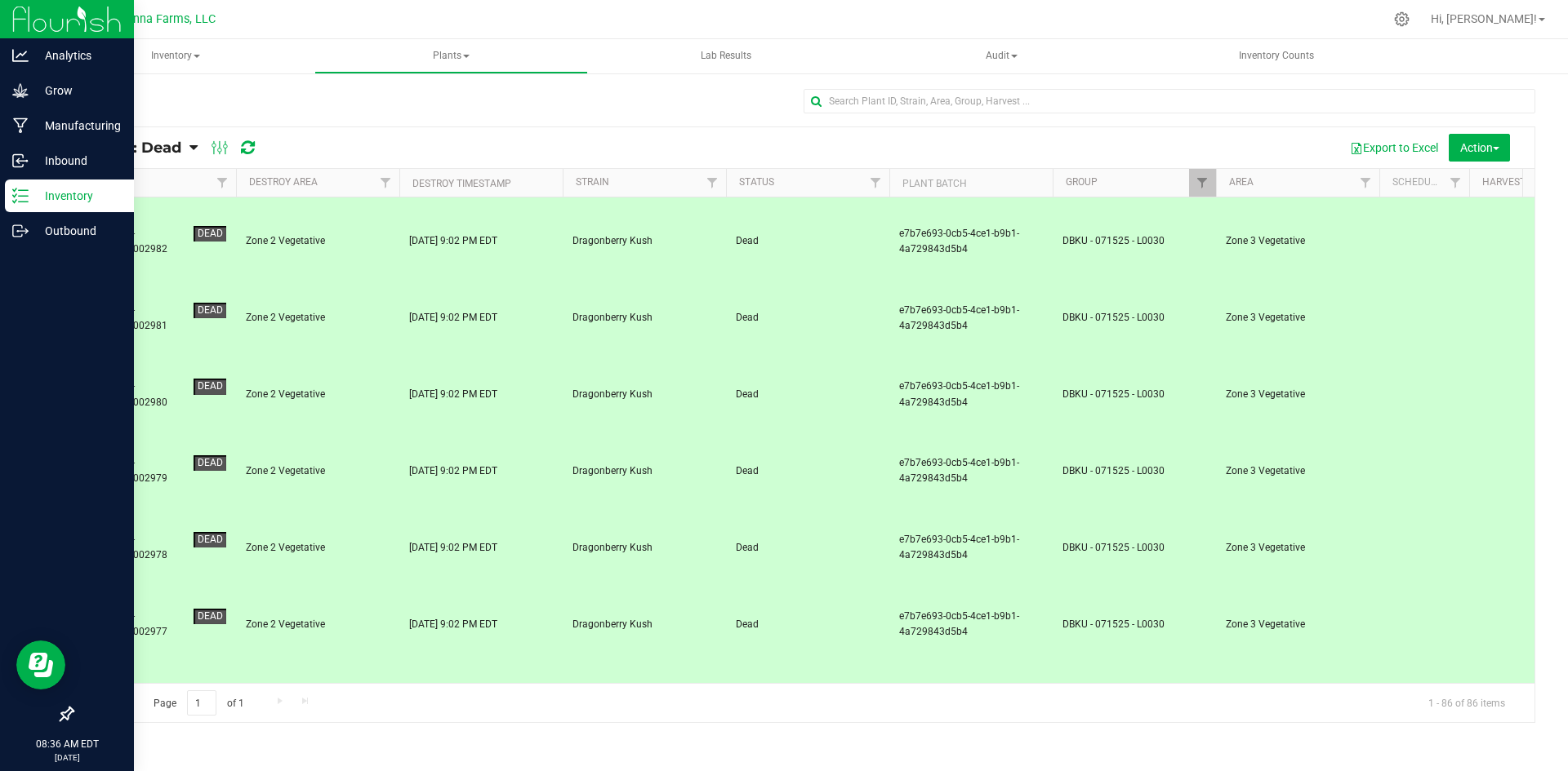
scroll to position [1470, 0]
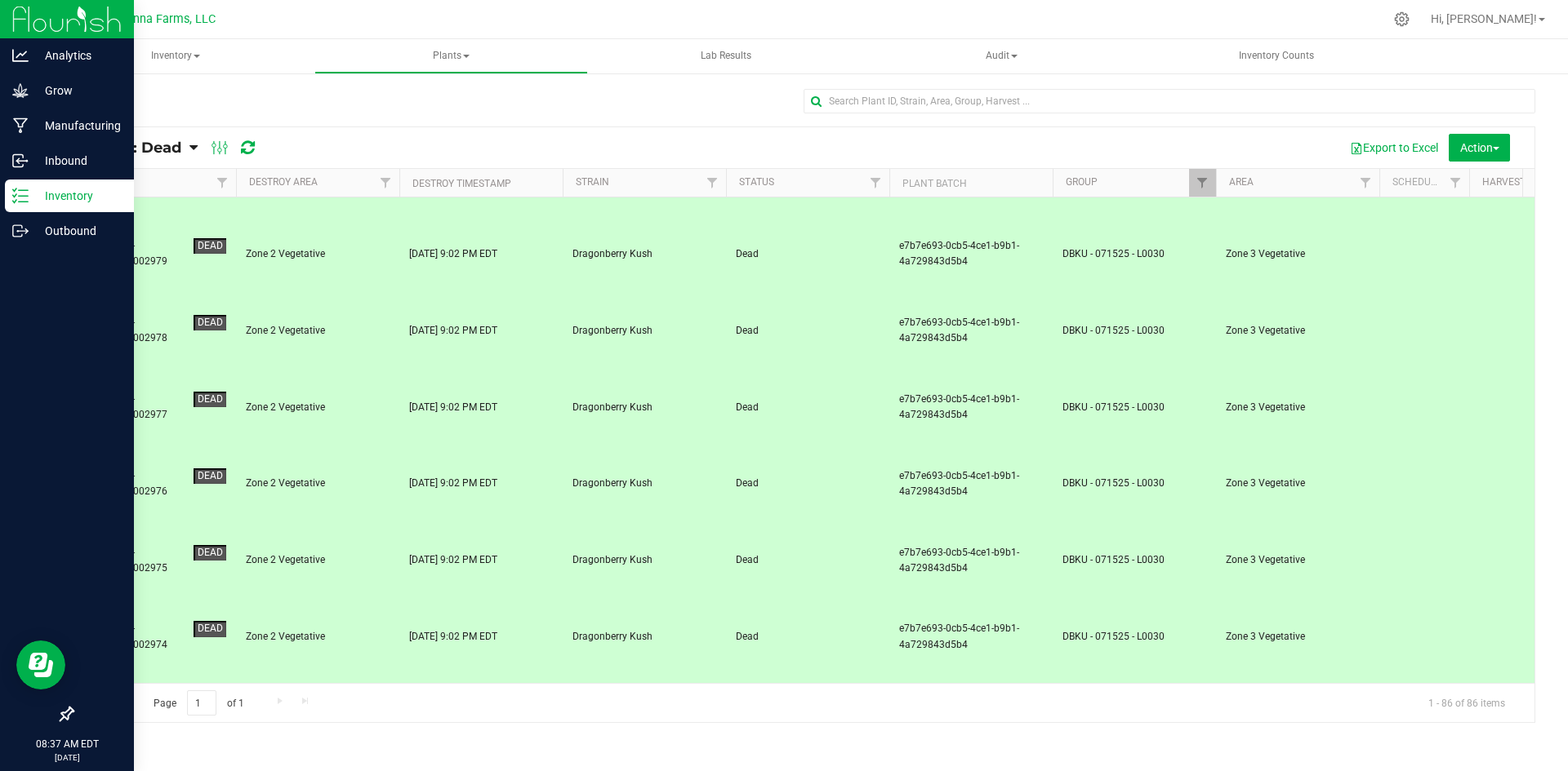
scroll to position [1633, 0]
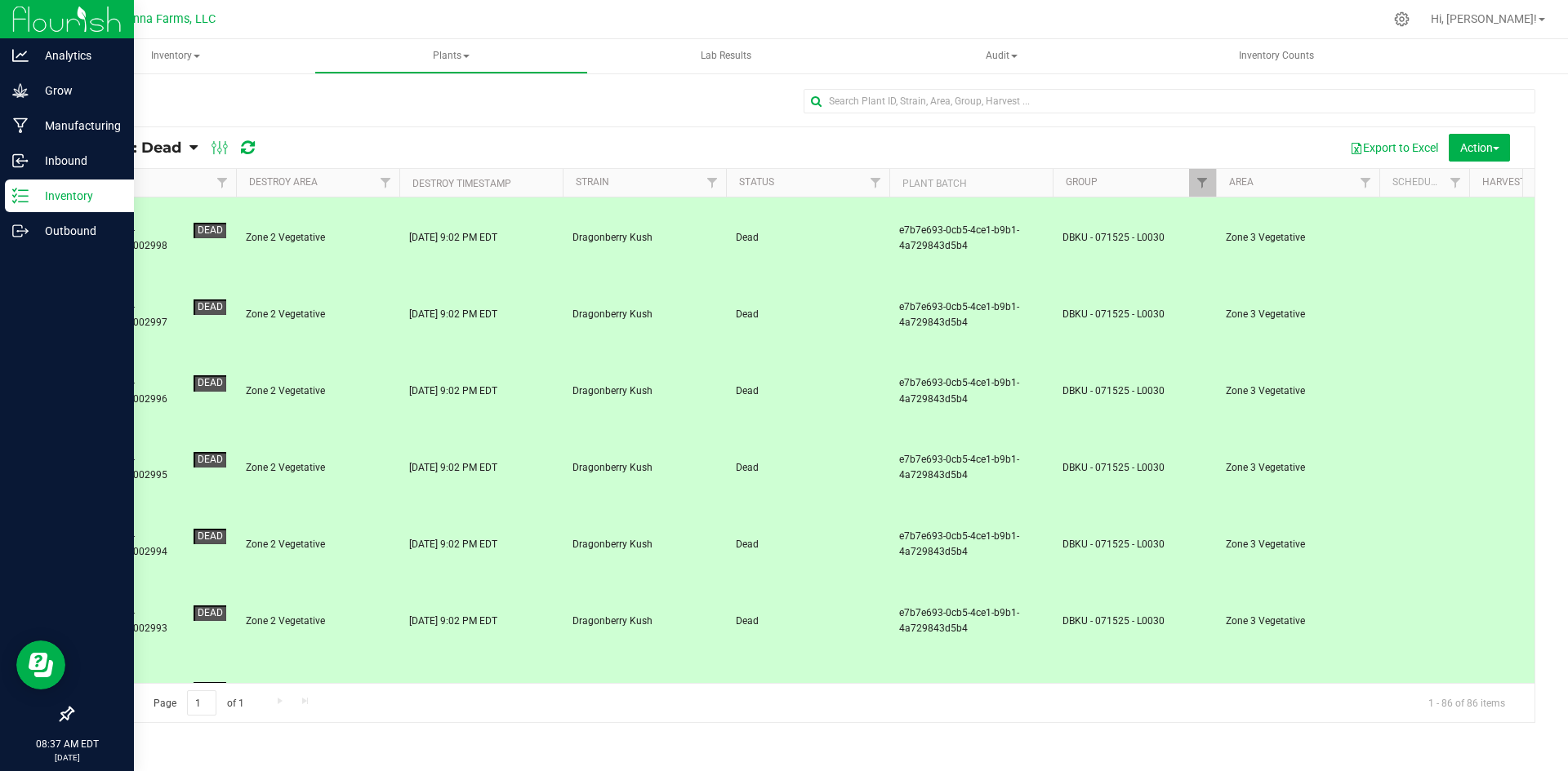
scroll to position [0, 0]
click at [1493, 152] on span "Action" at bounding box center [1479, 147] width 39 height 13
click at [1443, 186] on span "Revive plants" at bounding box center [1461, 184] width 64 height 13
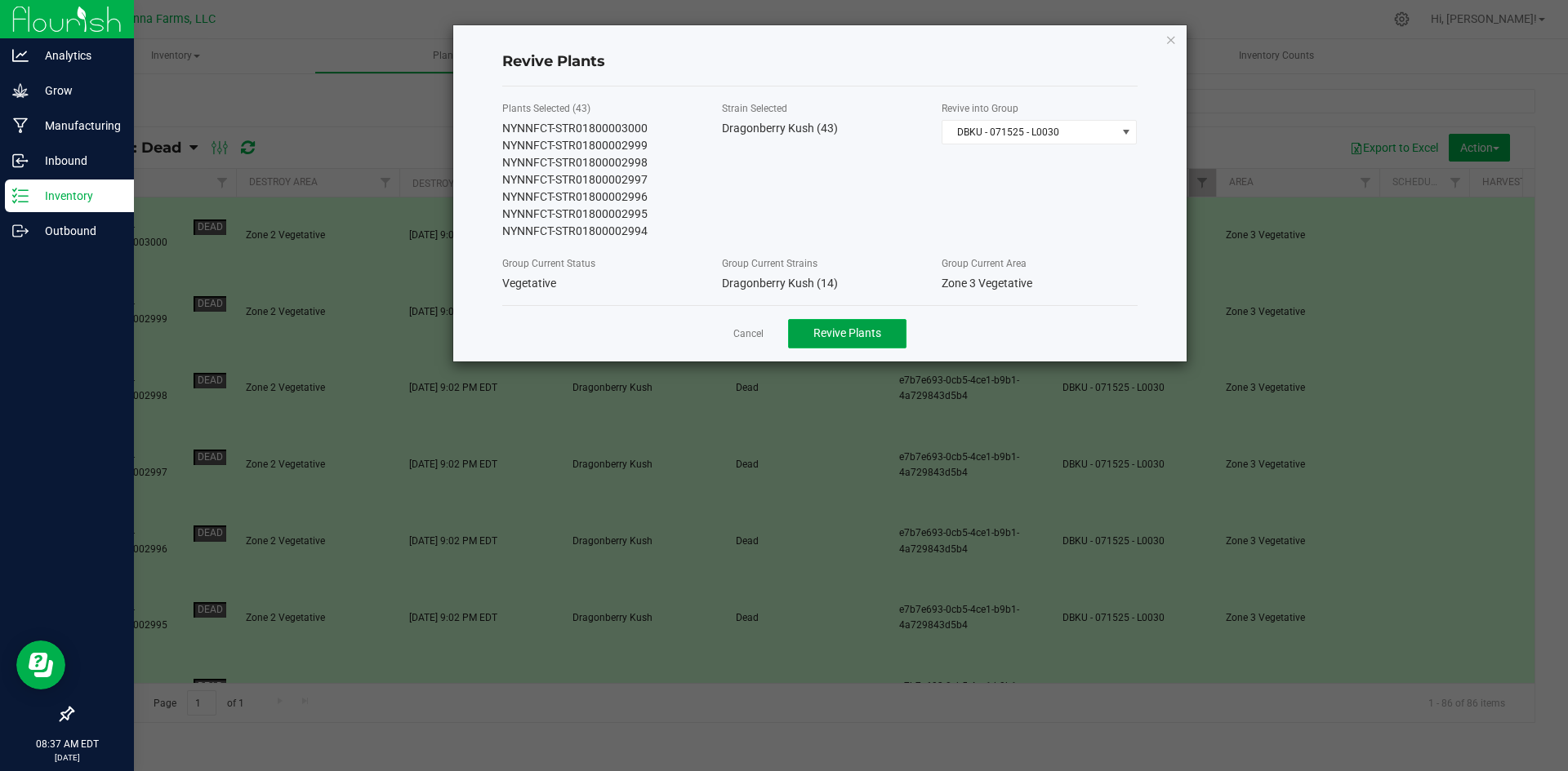
click at [848, 343] on button "Revive Plants" at bounding box center [847, 334] width 119 height 30
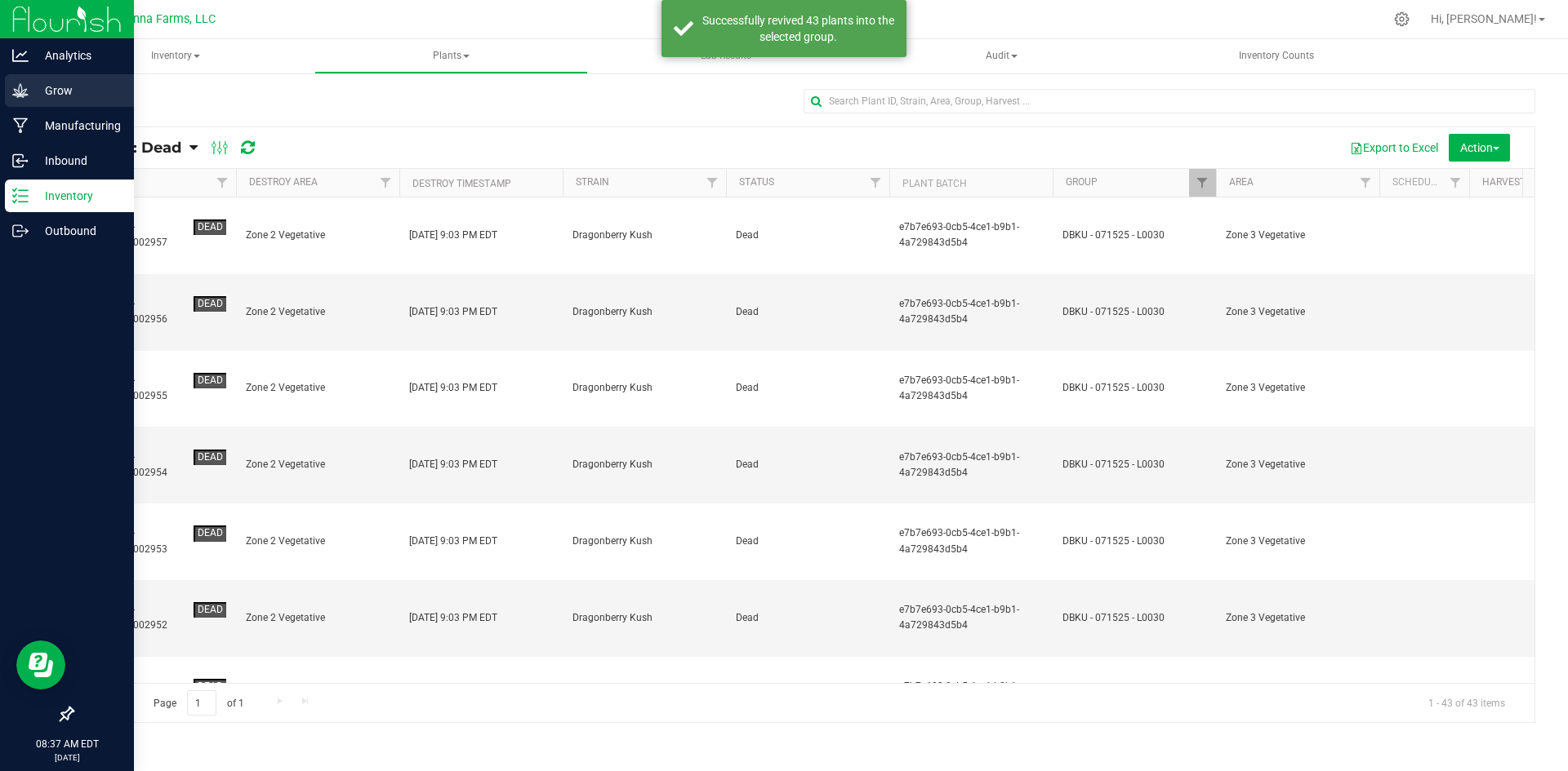
click at [65, 98] on p "Grow" at bounding box center [78, 91] width 98 height 19
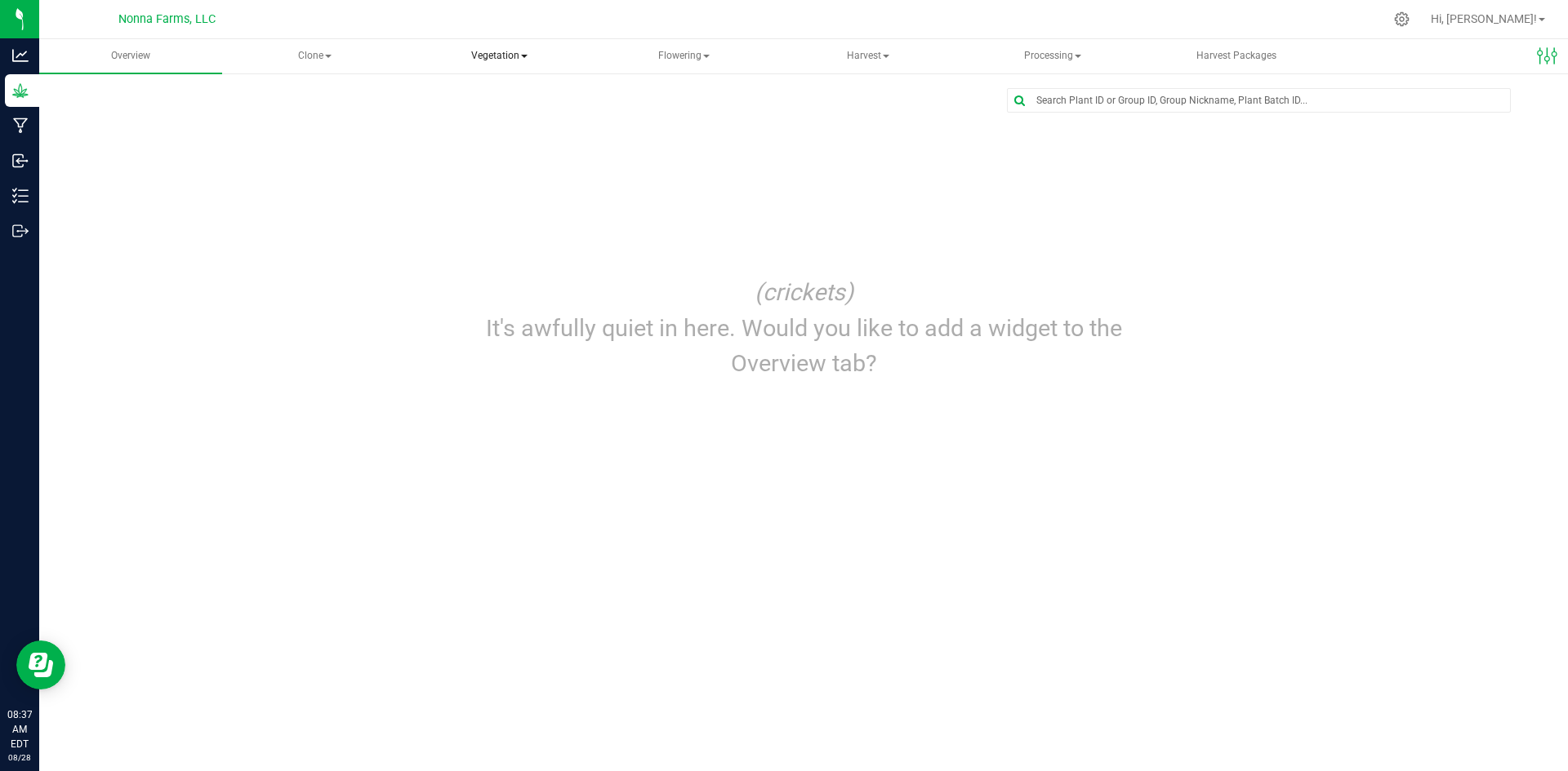
click at [520, 50] on span "Vegetation" at bounding box center [499, 56] width 181 height 32
click at [504, 101] on span "Veg groups" at bounding box center [482, 98] width 104 height 14
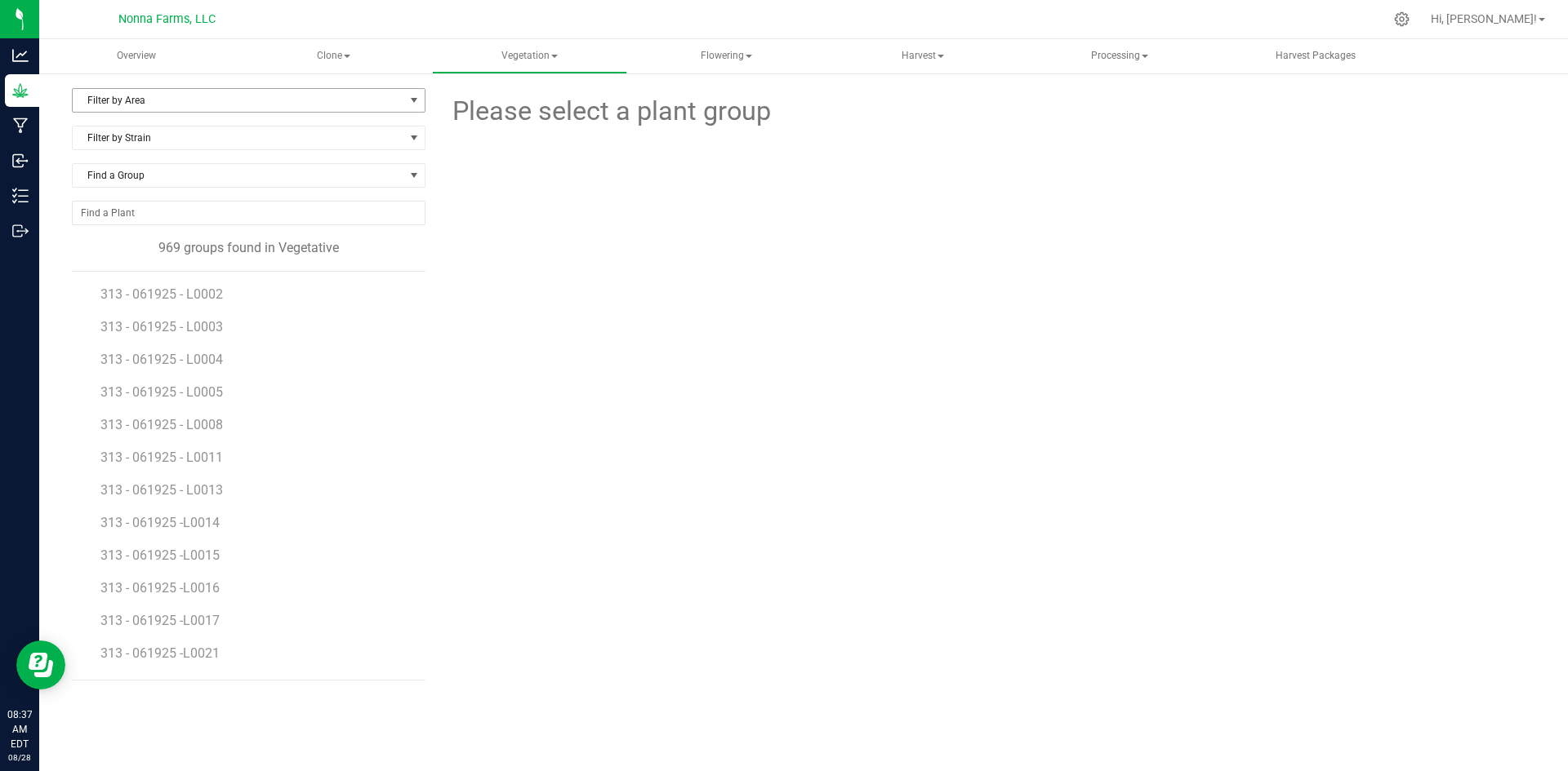
click at [140, 110] on span "Filter by Area" at bounding box center [238, 100] width 331 height 23
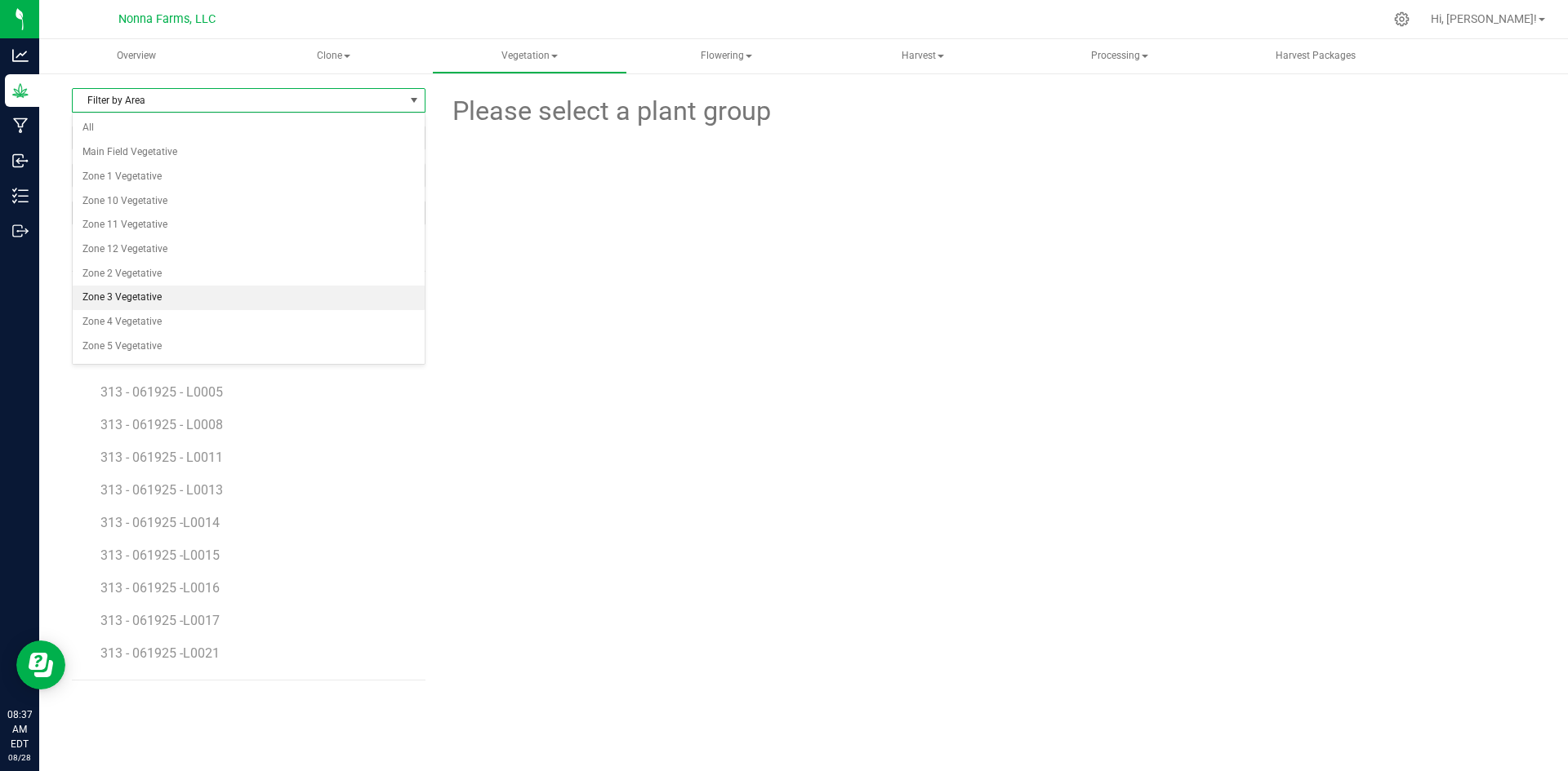
click at [164, 294] on li "Zone 3 Vegetative" at bounding box center [248, 298] width 352 height 24
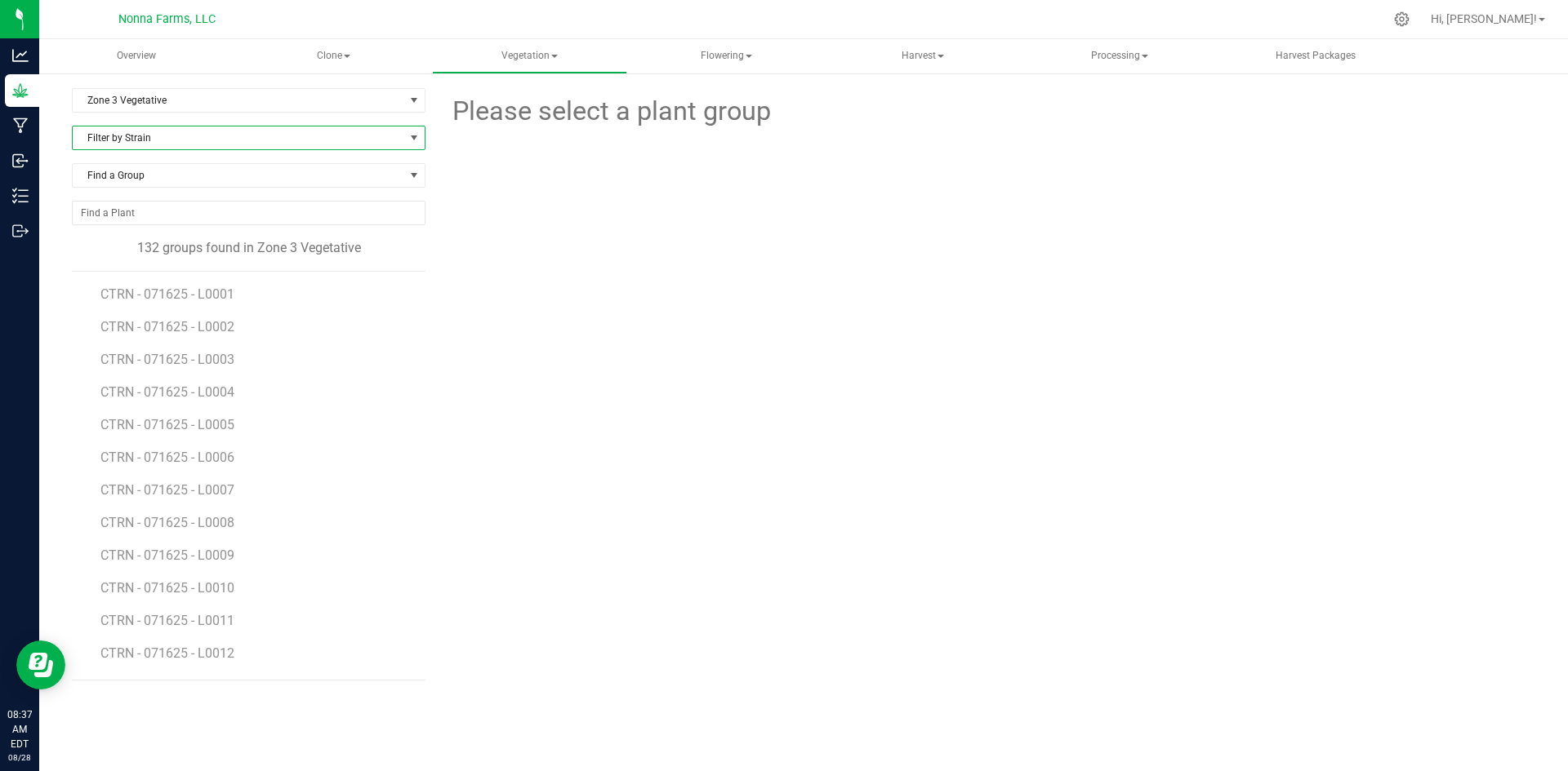
click at [168, 135] on span "Filter by Strain" at bounding box center [238, 138] width 331 height 23
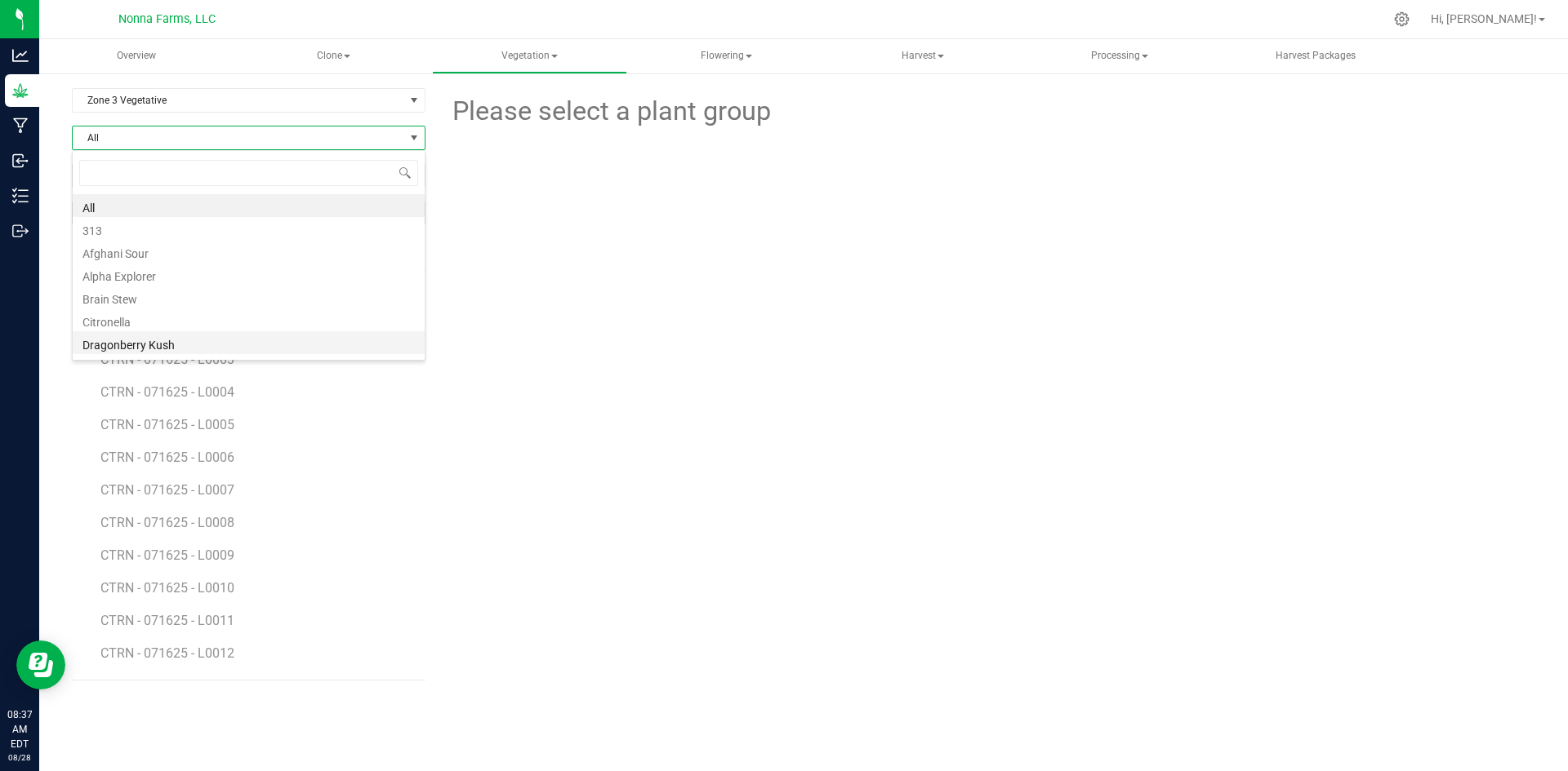
click at [140, 341] on li "Dragonberry Kush" at bounding box center [248, 342] width 352 height 23
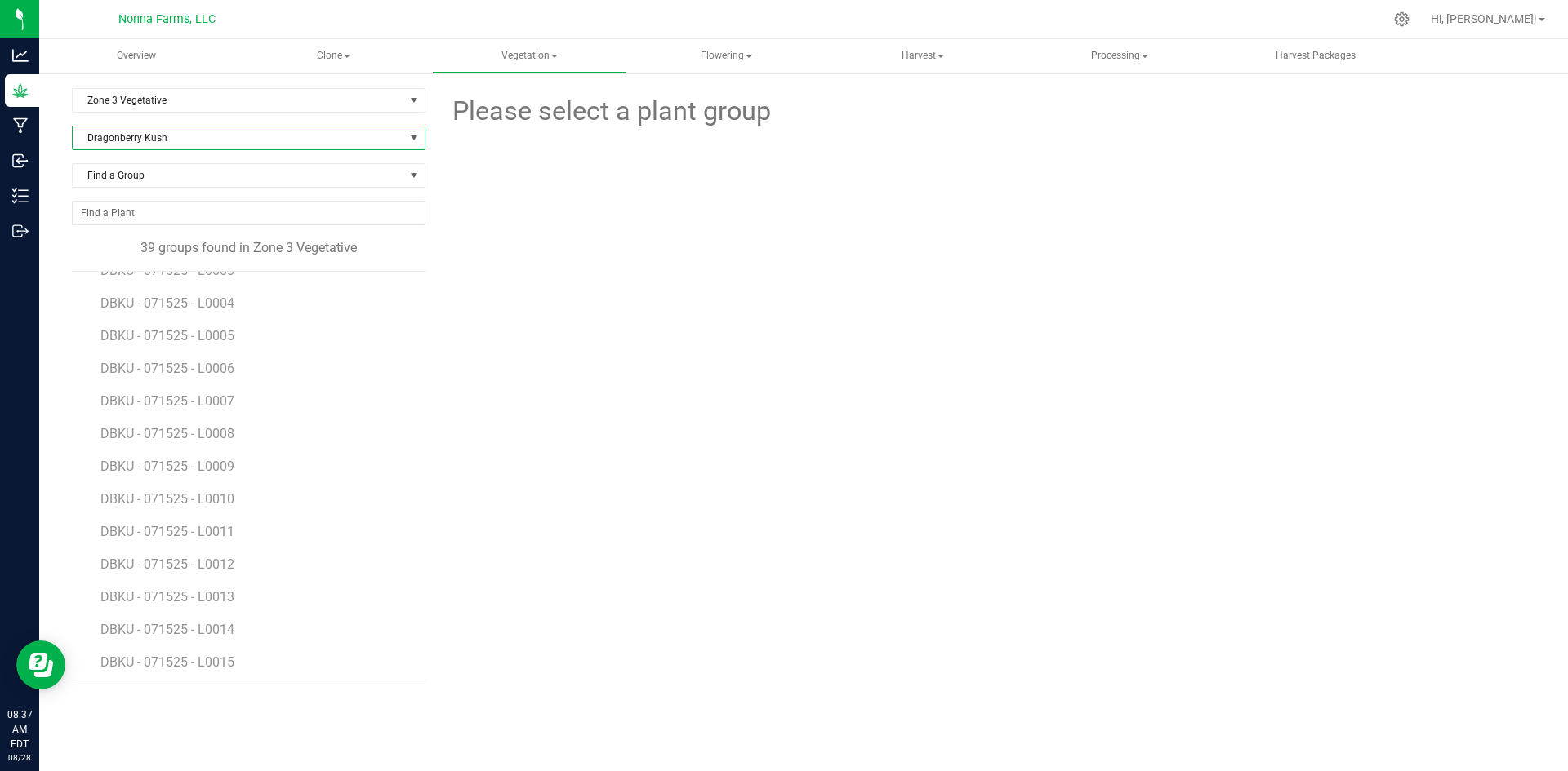
scroll to position [734, 0]
click at [178, 475] on span "DBKU - 071525 - L0030" at bounding box center [168, 474] width 137 height 16
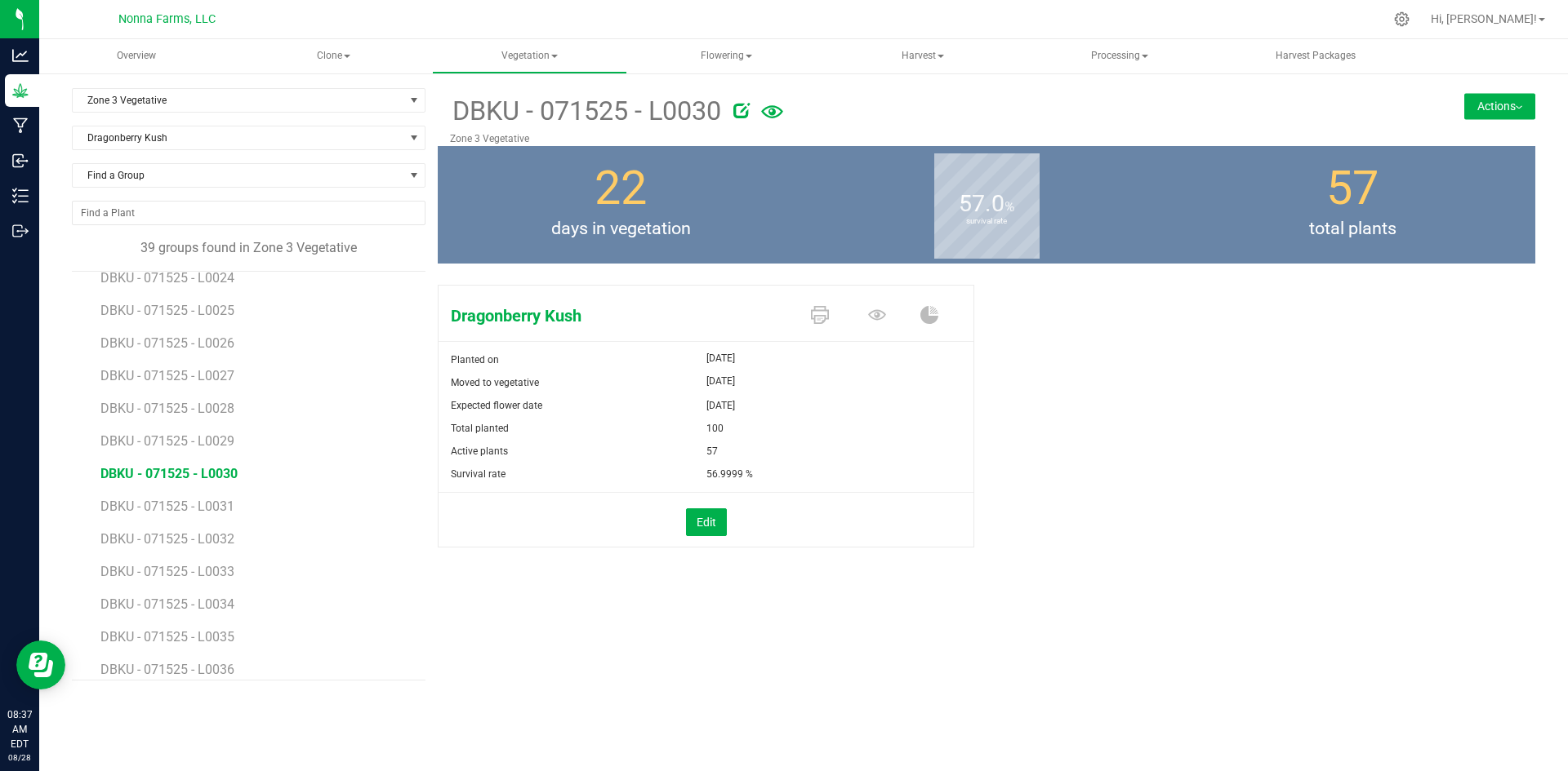
click at [1467, 98] on button "Actions" at bounding box center [1500, 106] width 71 height 26
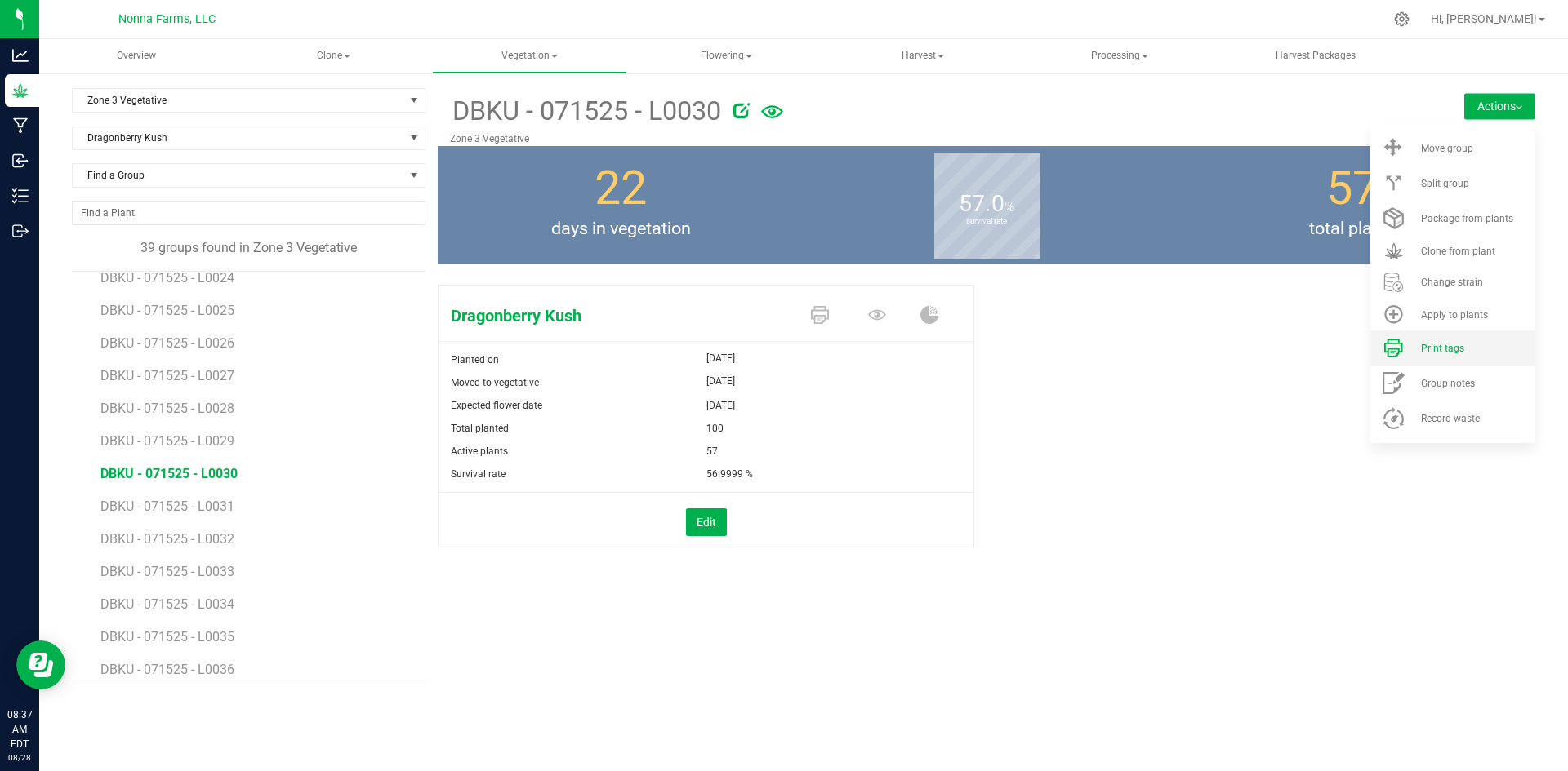
click at [1432, 347] on span "Print tags" at bounding box center [1442, 348] width 44 height 11
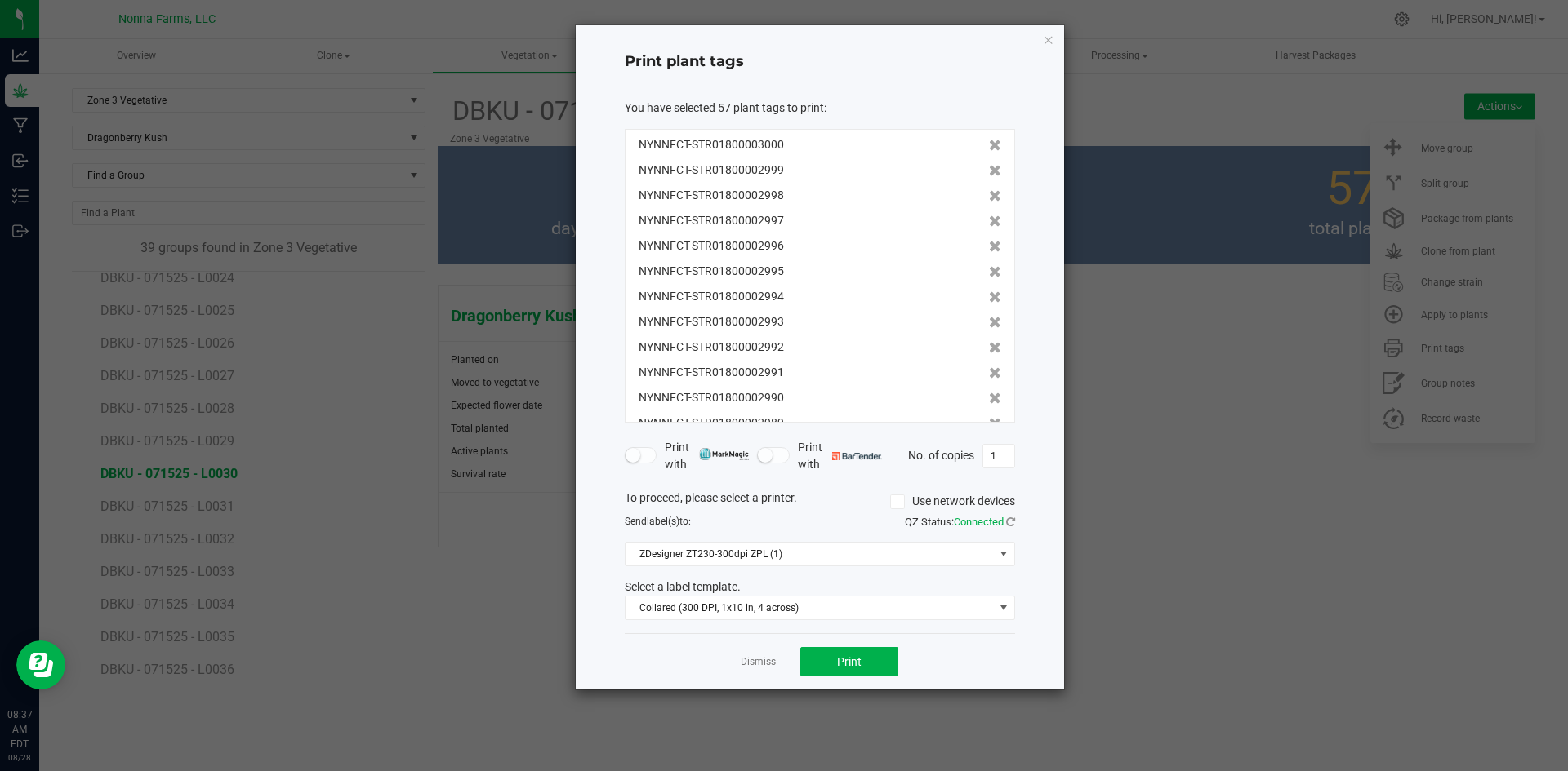
click at [857, 678] on div "Dismiss Print" at bounding box center [820, 661] width 390 height 57
click at [859, 663] on span "Print" at bounding box center [849, 661] width 24 height 13
click at [755, 666] on link "Dismiss" at bounding box center [758, 662] width 35 height 14
